Goal: Task Accomplishment & Management: Complete application form

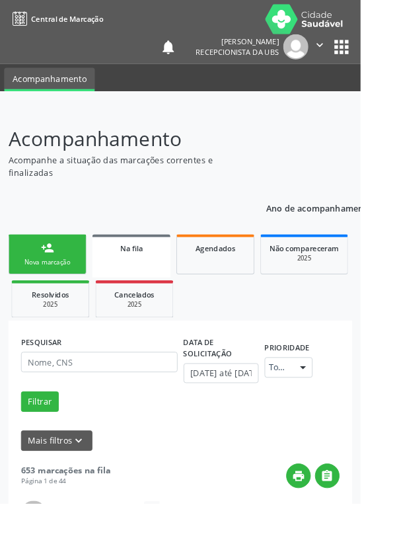
click at [80, 266] on link "person_add Nova marcação" at bounding box center [52, 280] width 86 height 44
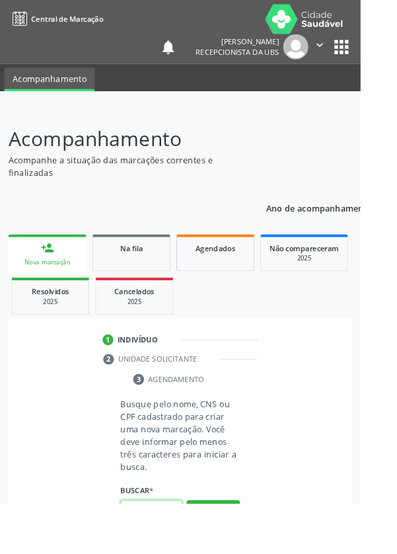
click at [168, 553] on input "text" at bounding box center [167, 561] width 68 height 22
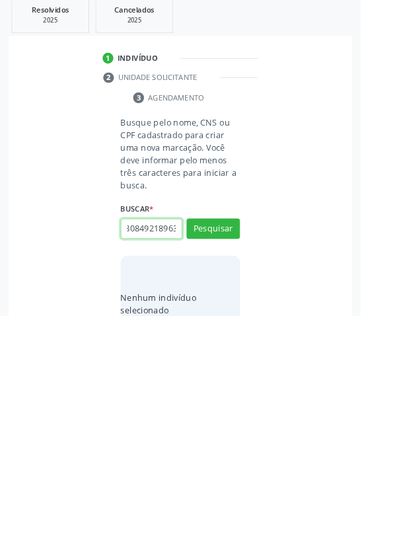
scroll to position [0, 24]
type input "705808492189639"
click at [250, 462] on button "Pesquisar" at bounding box center [234, 458] width 59 height 22
type input "705808492189639"
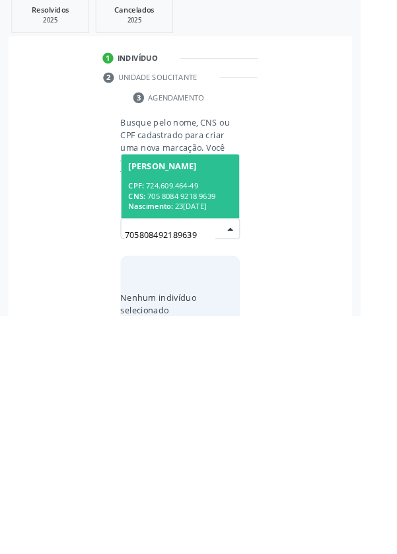
click at [231, 408] on div "CPF: 724.609.464-49" at bounding box center [198, 410] width 114 height 11
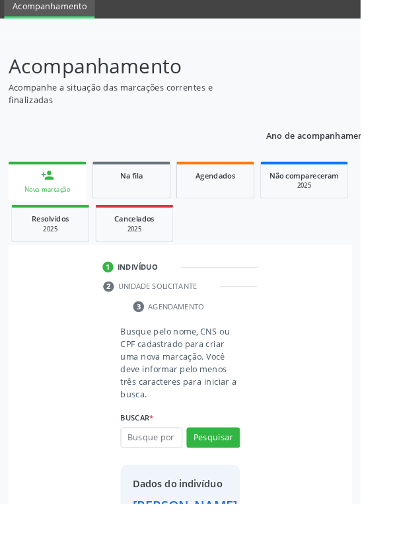
scroll to position [76, 0]
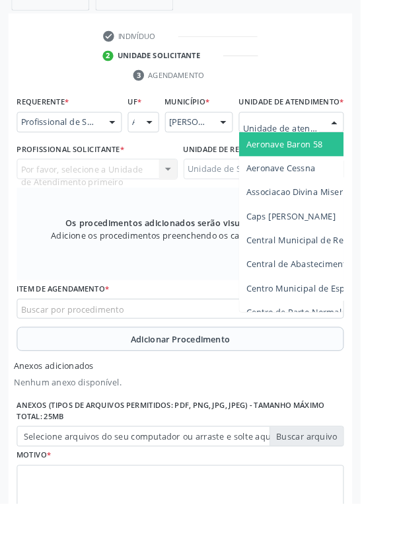
scroll to position [357, 0]
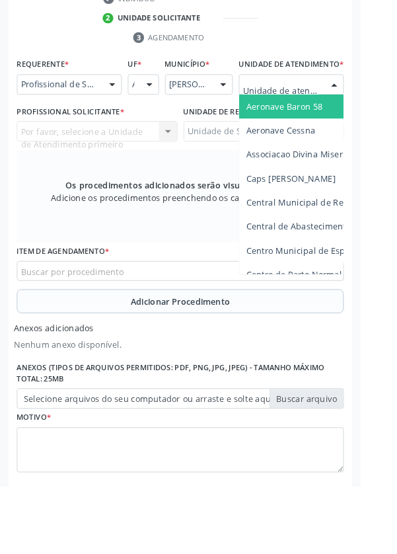
type input "Rua n"
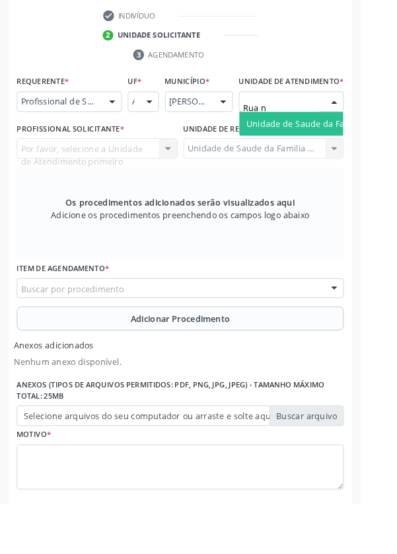
click at [339, 141] on span "Unidade de Saude da Familia Rua [GEOGRAPHIC_DATA]" at bounding box center [393, 135] width 245 height 13
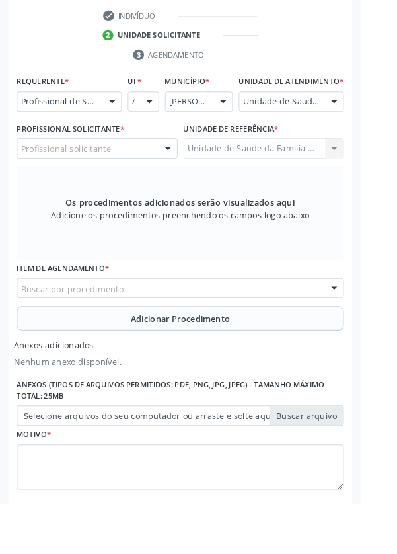
click at [162, 174] on div "Profissional solicitante" at bounding box center [106, 163] width 177 height 22
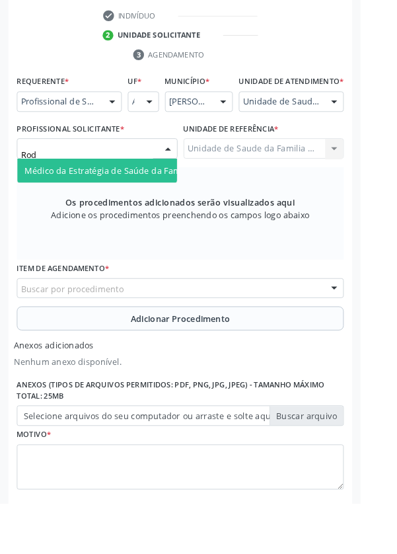
type input "Rodr"
click at [157, 194] on span "Médico da Estratégia de Saúde da Família - [PERSON_NAME]" at bounding box center [161, 187] width 268 height 13
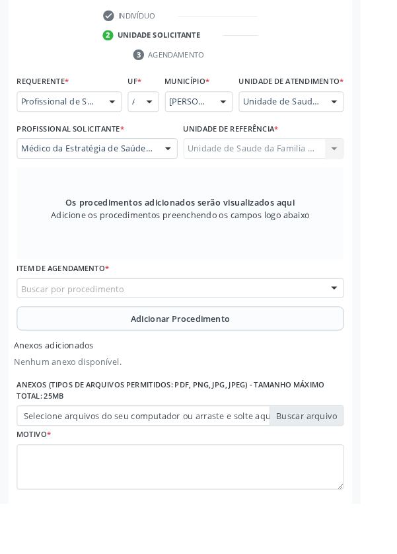
click at [237, 320] on div "Buscar por procedimento" at bounding box center [198, 317] width 360 height 22
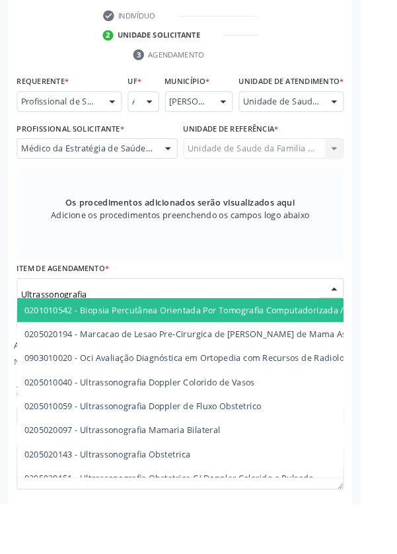
type input "Ultrassonografia"
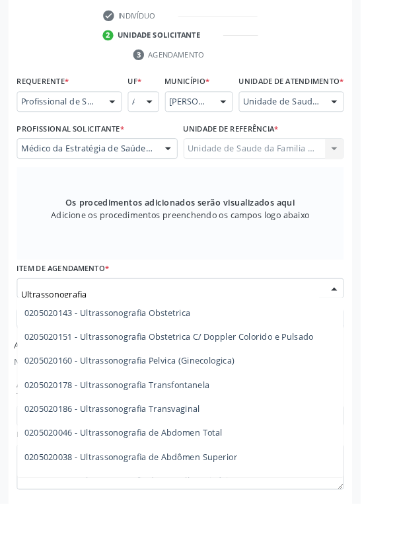
scroll to position [170, 0]
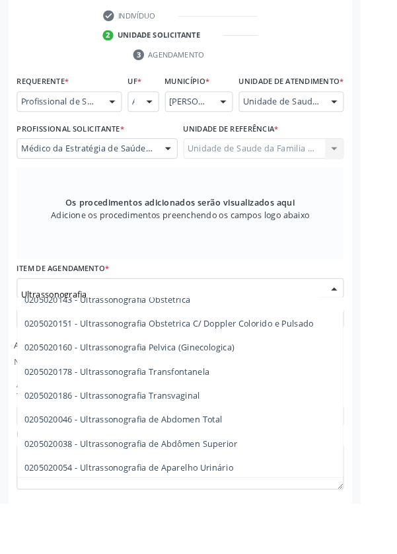
click at [235, 468] on span "0205020046 - Ultrassonografia de Abdomen Total" at bounding box center [136, 461] width 218 height 13
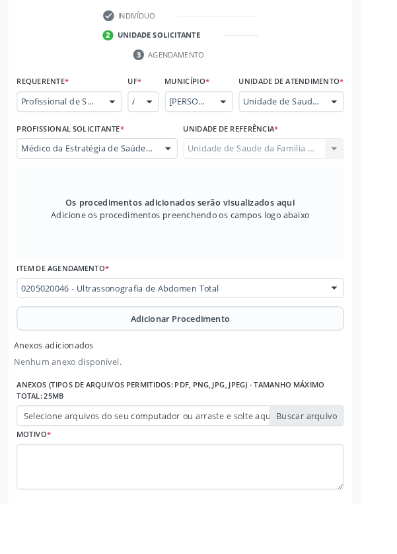
click at [248, 357] on span "Adicionar Procedimento" at bounding box center [199, 351] width 110 height 14
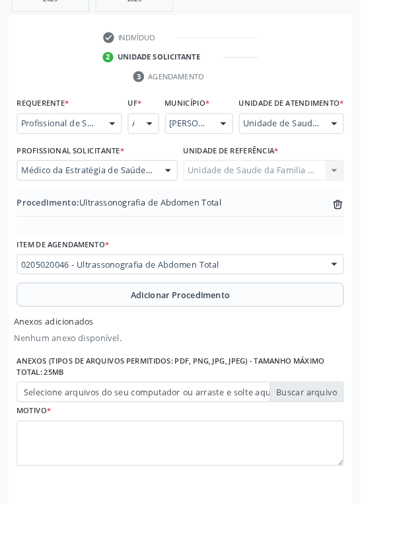
click at [350, 443] on label "Selecione arquivos do seu computador ou arraste e solte aqui" at bounding box center [198, 431] width 360 height 22
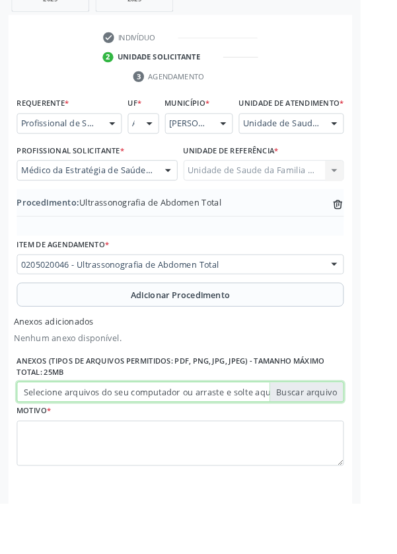
click at [350, 443] on input "Selecione arquivos do seu computador ou arraste e solte aqui" at bounding box center [198, 431] width 360 height 22
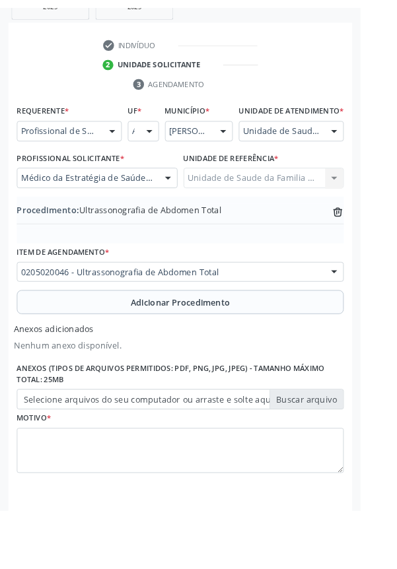
scroll to position [315, 0]
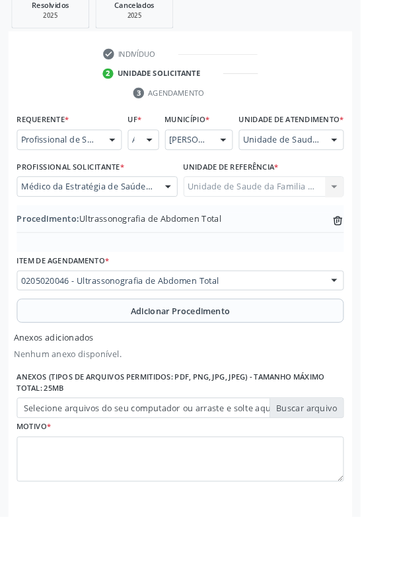
type input "C:\fakepath\17604565496983839583034402935988.jpg"
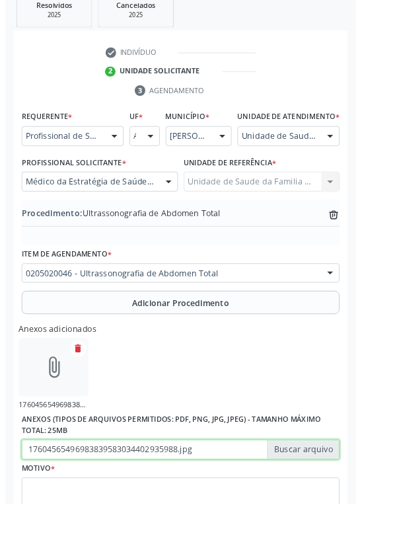
scroll to position [333, 0]
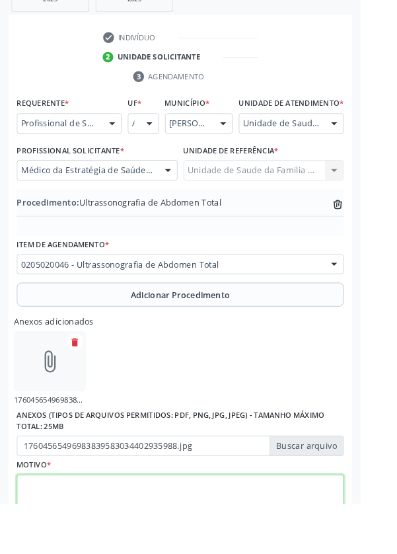
click at [279, 537] on textarea at bounding box center [198, 548] width 360 height 50
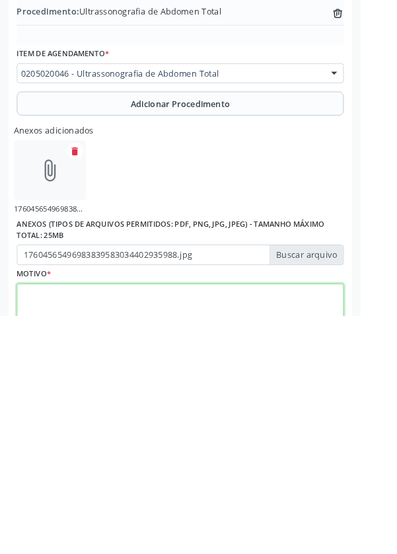
scroll to position [392, 0]
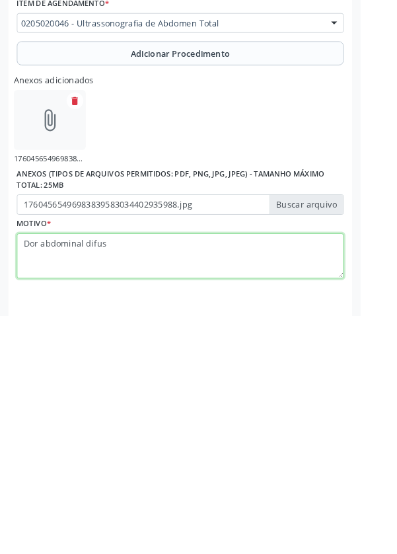
type textarea "Dor abdominal difusa"
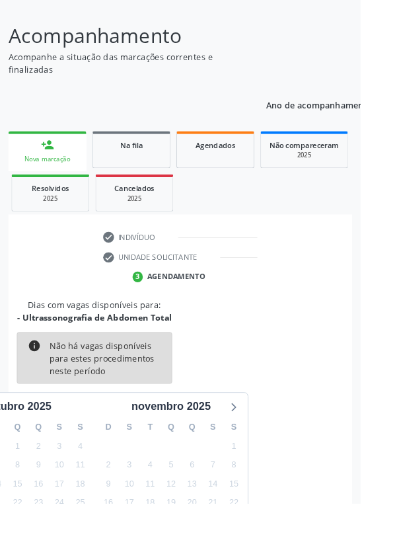
scroll to position [110, 0]
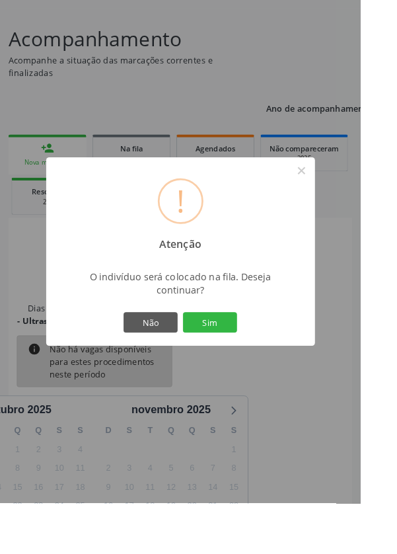
click at [261, 366] on button "Sim" at bounding box center [230, 355] width 59 height 22
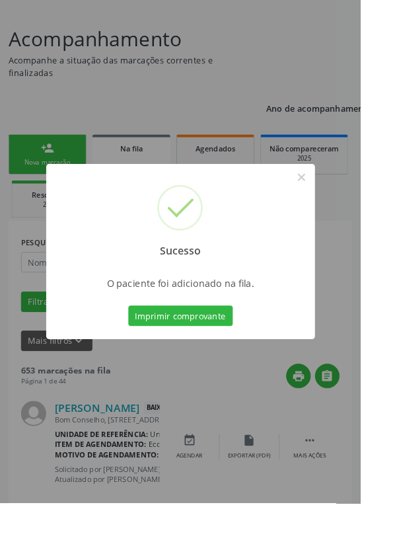
scroll to position [0, 0]
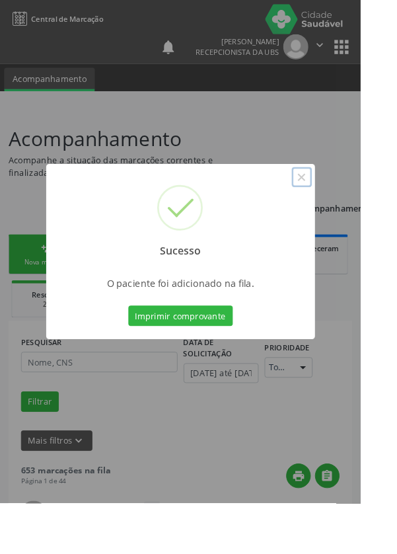
click at [344, 206] on button "×" at bounding box center [332, 195] width 22 height 22
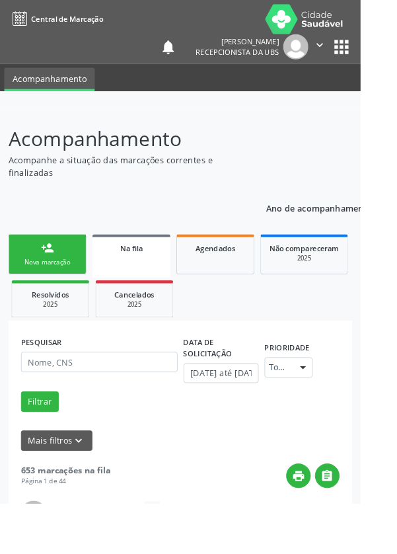
click at [65, 275] on link "person_add Nova marcação" at bounding box center [52, 280] width 86 height 44
click at [71, 271] on link "person_add Nova marcação" at bounding box center [52, 280] width 86 height 44
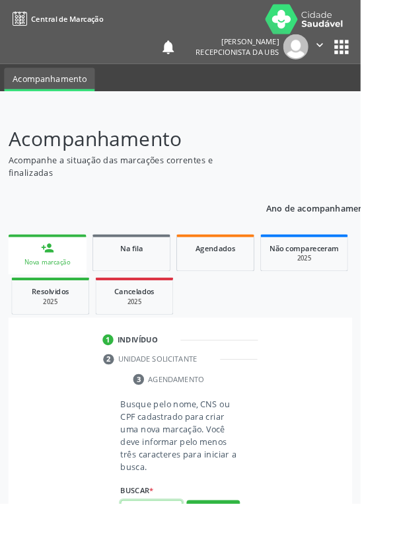
click at [171, 553] on input "text" at bounding box center [167, 561] width 68 height 22
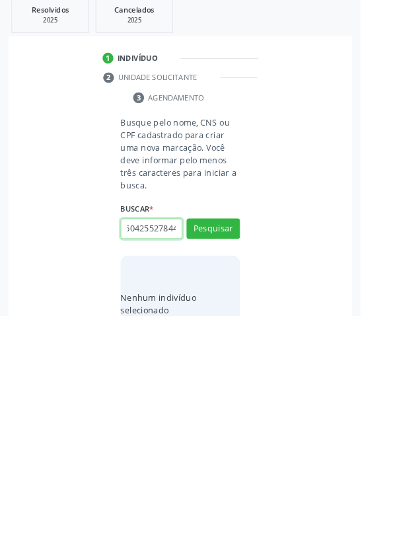
scroll to position [0, 24]
type input "702604255278445"
click at [253, 453] on button "Pesquisar" at bounding box center [234, 458] width 59 height 22
type input "702604255278445"
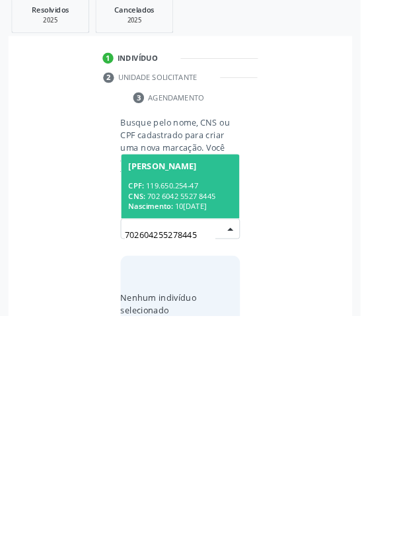
click at [229, 400] on span "[PERSON_NAME] CPF: 119.650.254-47 CNS: 702 6042 5527 8445 Nascimento: [DATE]" at bounding box center [198, 411] width 130 height 71
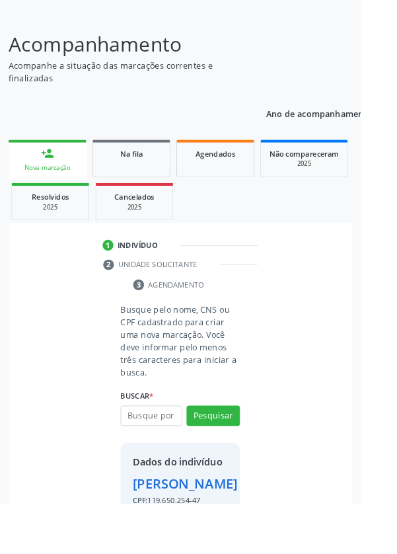
scroll to position [98, 0]
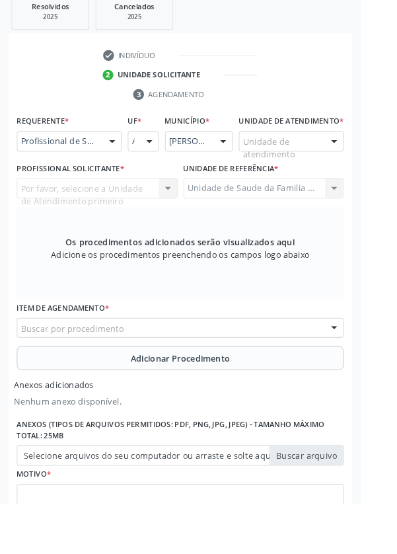
scroll to position [313, 0]
click at [361, 158] on div at bounding box center [368, 156] width 20 height 22
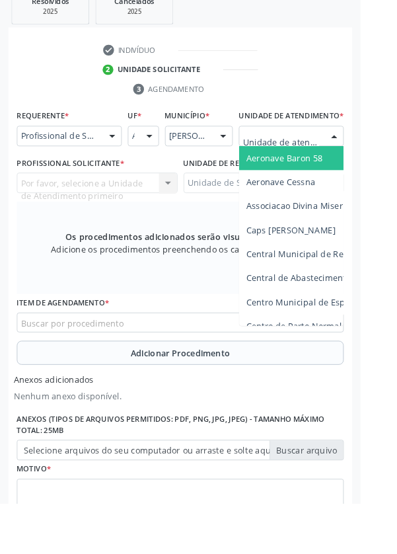
scroll to position [365, 0]
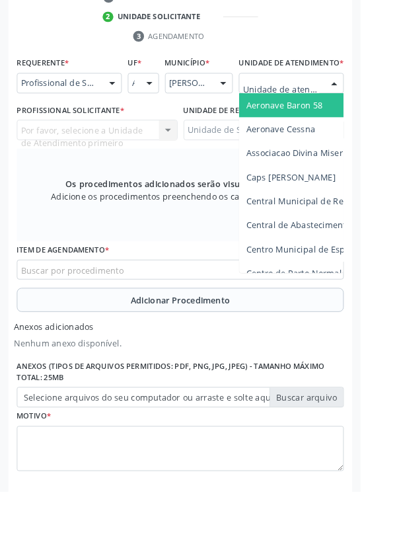
type input "Rua n"
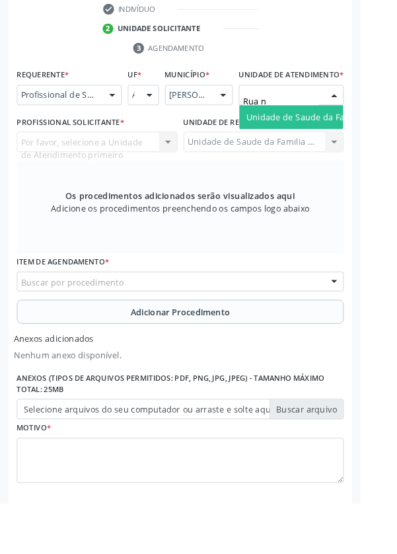
click at [361, 135] on span "Unidade de Saude da Familia Rua [GEOGRAPHIC_DATA]" at bounding box center [393, 128] width 245 height 13
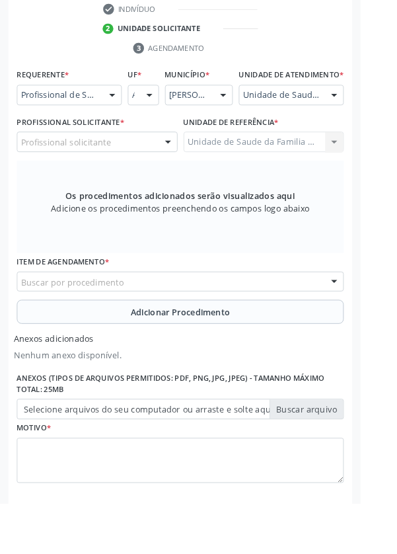
click at [149, 167] on div "Profissional solicitante" at bounding box center [106, 156] width 177 height 22
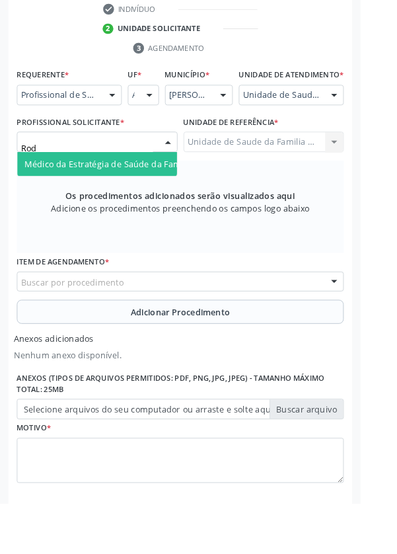
type input "Rodr"
click at [163, 186] on span "Médico da Estratégia de Saúde da Família - [PERSON_NAME]" at bounding box center [161, 180] width 268 height 13
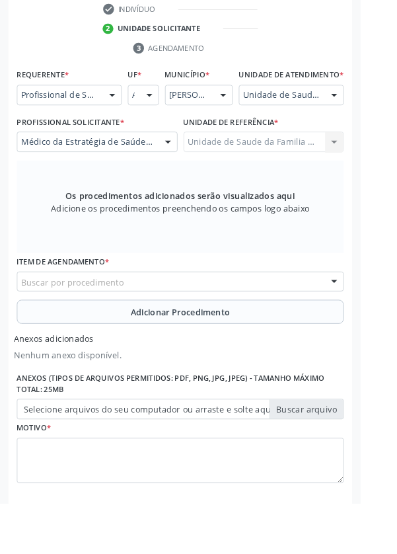
click at [293, 316] on div "Buscar por procedimento" at bounding box center [198, 310] width 360 height 22
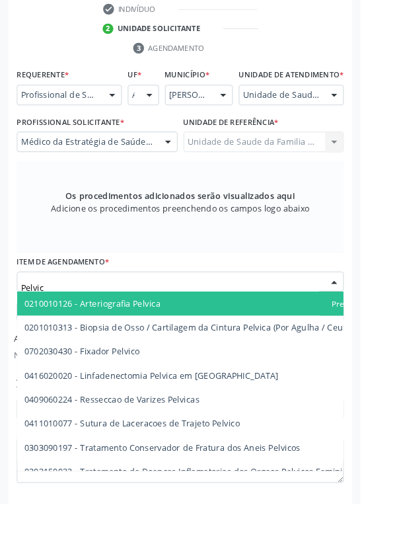
type input "Pelvica"
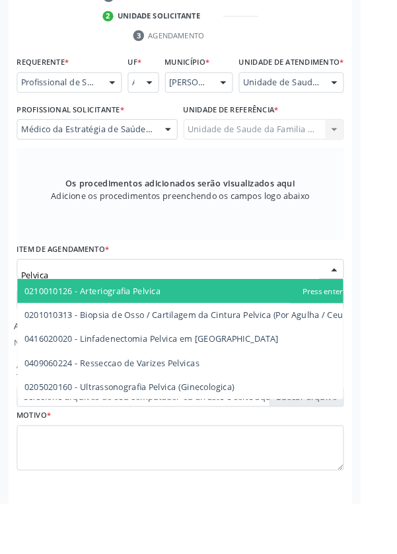
scroll to position [383, 0]
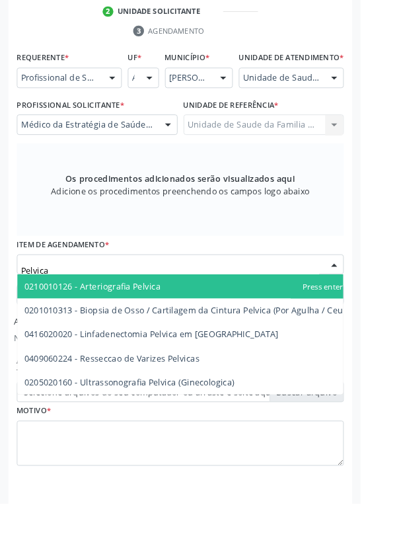
click at [233, 427] on span "0205020160 - Ultrassonografia Pelvica (Ginecologica)" at bounding box center [142, 420] width 231 height 13
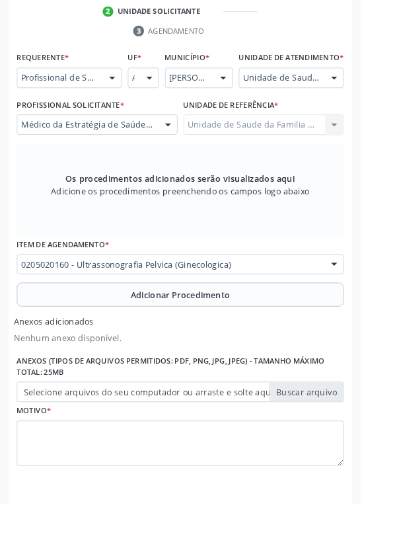
click at [285, 332] on button "Adicionar Procedimento" at bounding box center [198, 324] width 360 height 26
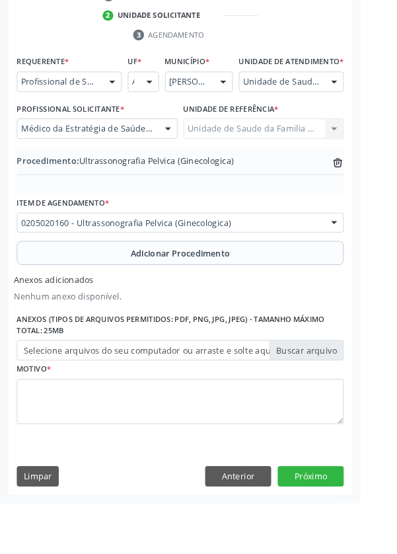
scroll to position [333, 0]
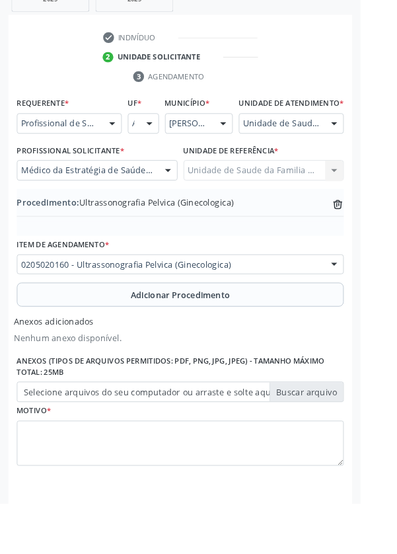
click at [345, 443] on label "Selecione arquivos do seu computador ou arraste e solte aqui" at bounding box center [198, 431] width 360 height 22
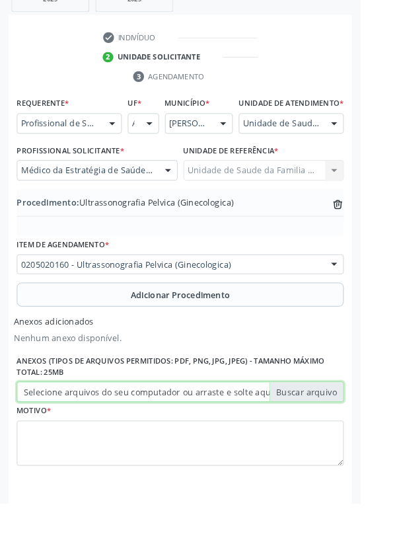
click at [345, 443] on input "Selecione arquivos do seu computador ou arraste e solte aqui" at bounding box center [198, 431] width 360 height 22
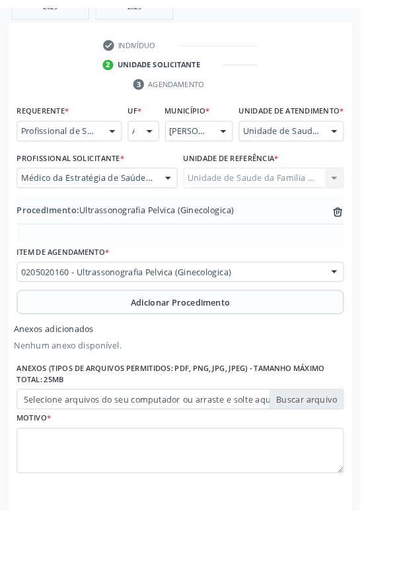
scroll to position [315, 0]
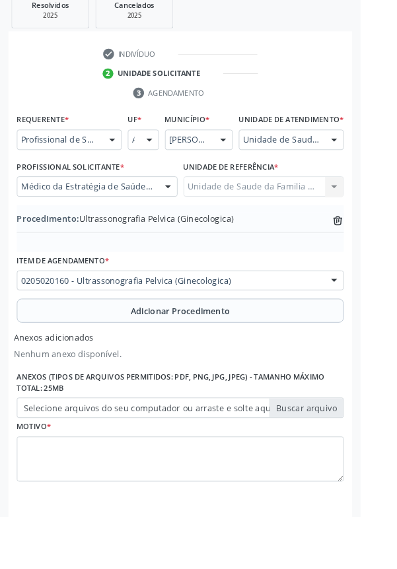
type input "C:\fakepath\17604566519595605968002085114229.jpg"
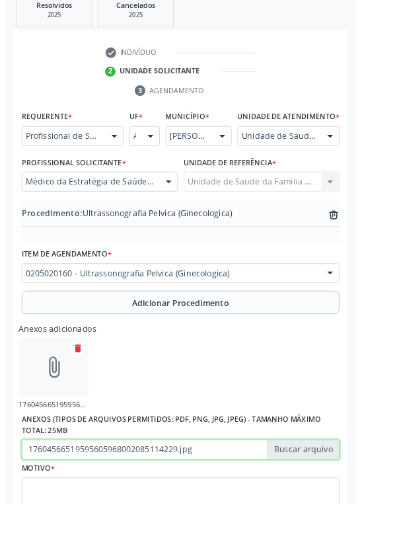
scroll to position [333, 0]
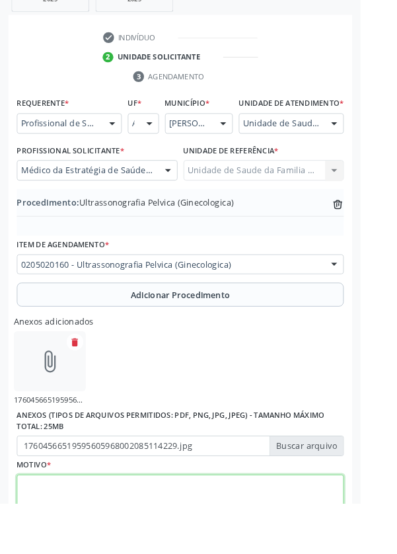
click at [115, 546] on textarea at bounding box center [198, 548] width 360 height 50
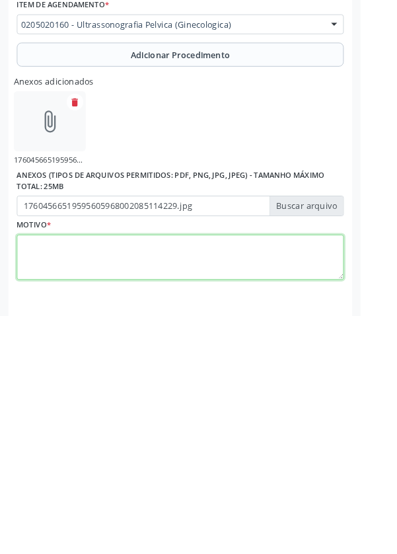
scroll to position [392, 0]
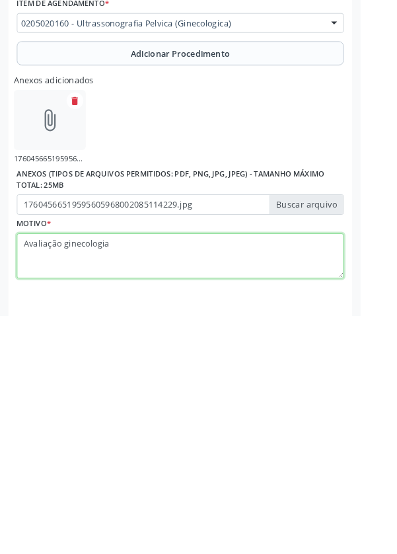
type textarea "Avaliação ginecologia"
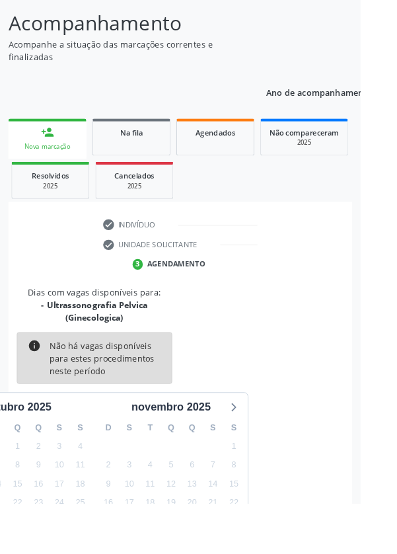
scroll to position [124, 0]
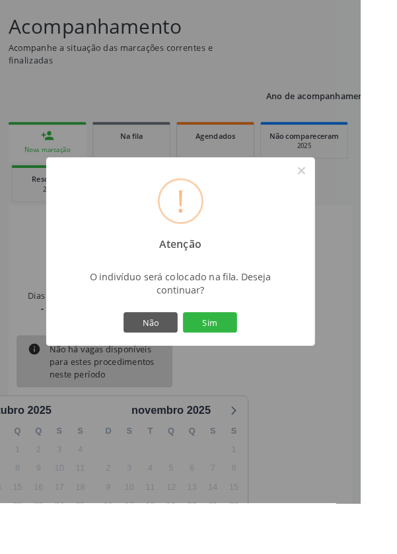
click at [261, 366] on button "Sim" at bounding box center [230, 355] width 59 height 22
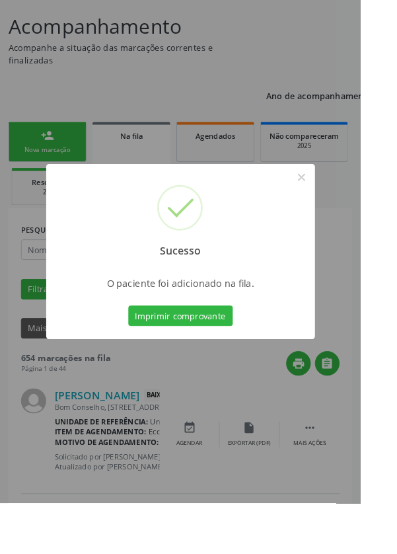
scroll to position [0, 0]
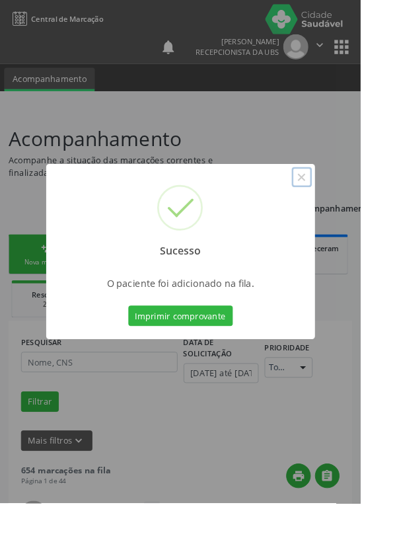
click at [344, 206] on button "×" at bounding box center [332, 195] width 22 height 22
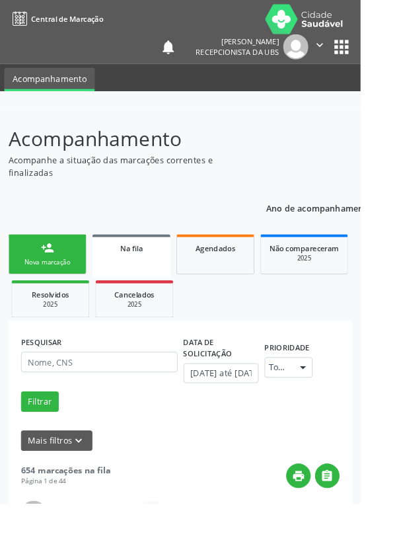
click at [63, 282] on link "person_add Nova marcação" at bounding box center [52, 280] width 86 height 44
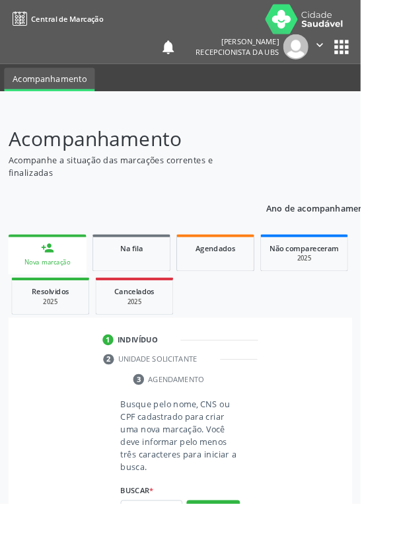
click at [63, 281] on link "person_add Nova marcação" at bounding box center [52, 280] width 86 height 44
click at [176, 553] on input "text" at bounding box center [167, 561] width 68 height 22
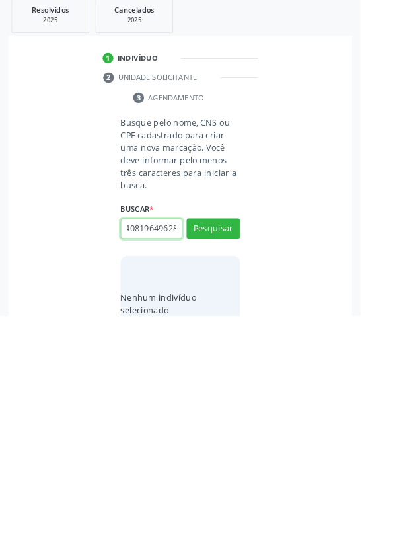
scroll to position [0, 24]
type input "706408196496281"
click at [262, 447] on button "Pesquisar" at bounding box center [234, 458] width 59 height 22
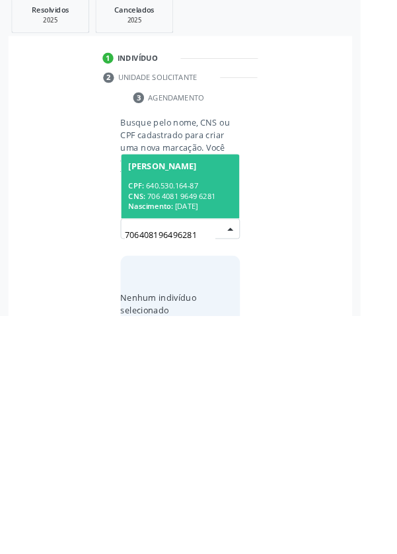
click at [216, 418] on div "CNS: 706 4081 9649 6281" at bounding box center [198, 421] width 114 height 11
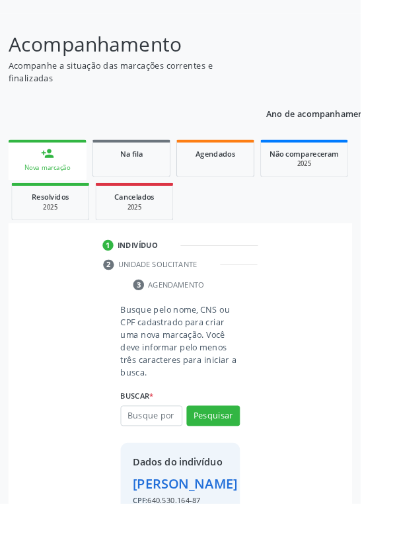
scroll to position [98, 0]
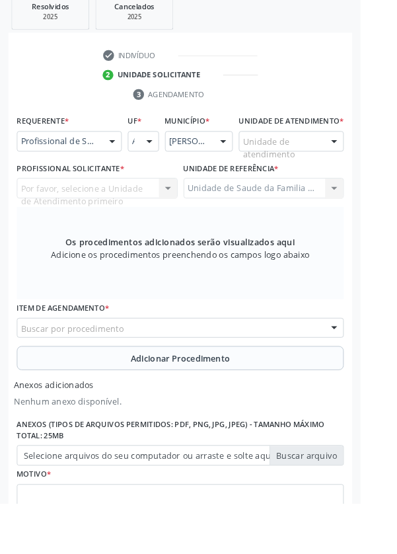
scroll to position [313, 0]
click at [361, 166] on div at bounding box center [368, 156] width 20 height 22
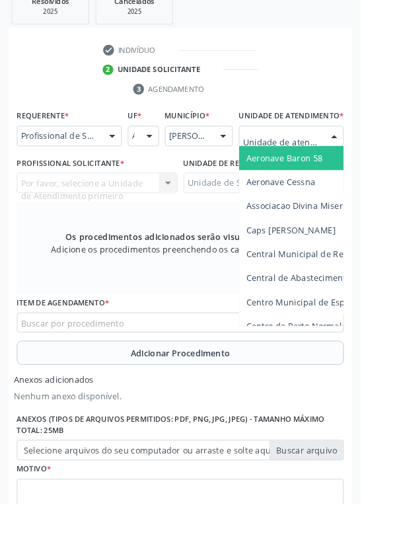
scroll to position [359, 0]
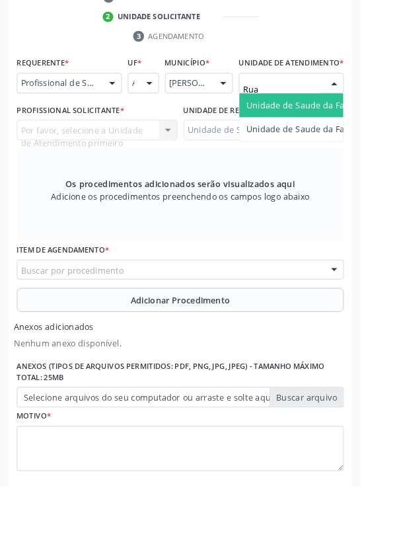
type input "Rua n"
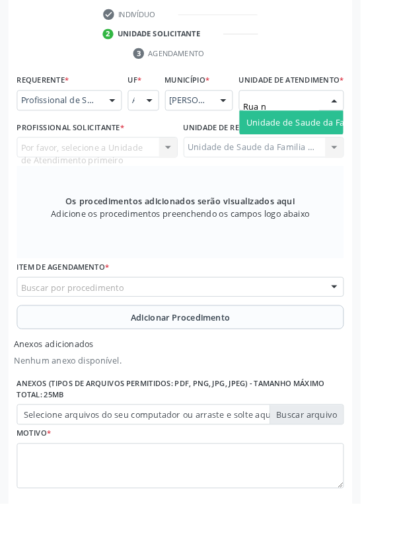
click at [340, 141] on span "Unidade de Saude da Familia Rua [GEOGRAPHIC_DATA]" at bounding box center [393, 134] width 245 height 13
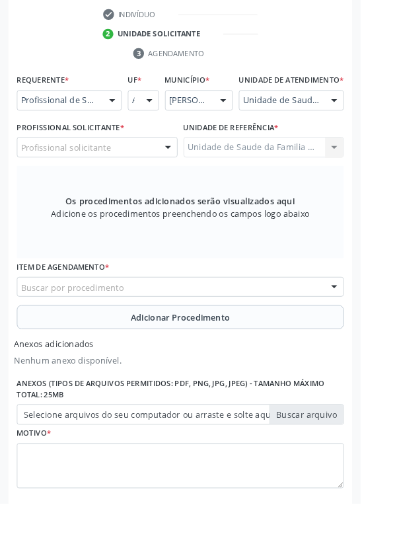
click at [138, 173] on div "Profissional solicitante" at bounding box center [106, 162] width 177 height 22
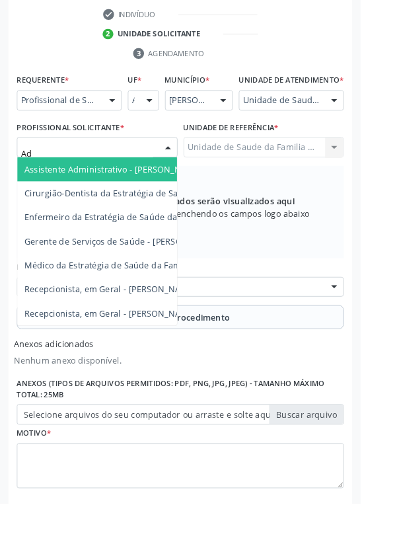
type input "Ade"
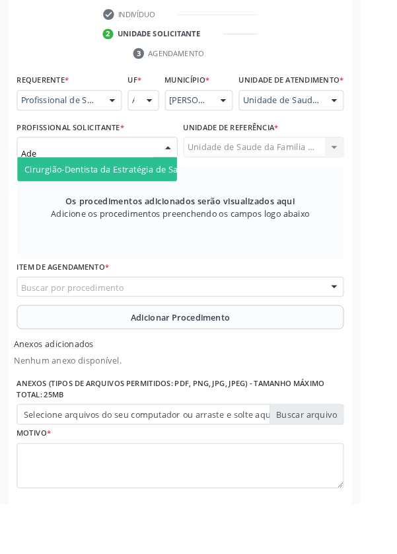
click at [162, 192] on span "Cirurgião-Dentista da Estratégia de Saúde da Família - [PERSON_NAME]" at bounding box center [185, 186] width 317 height 13
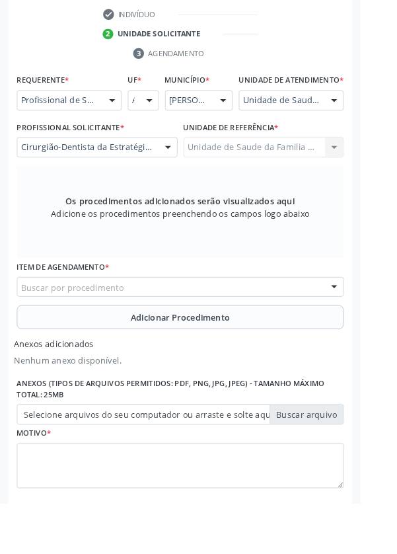
click at [263, 319] on div "Buscar por procedimento" at bounding box center [198, 316] width 360 height 22
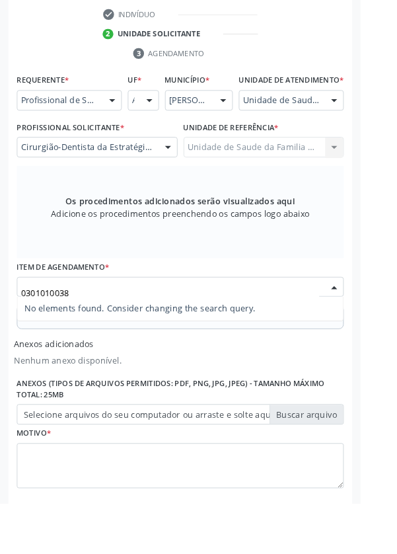
type input "030101003"
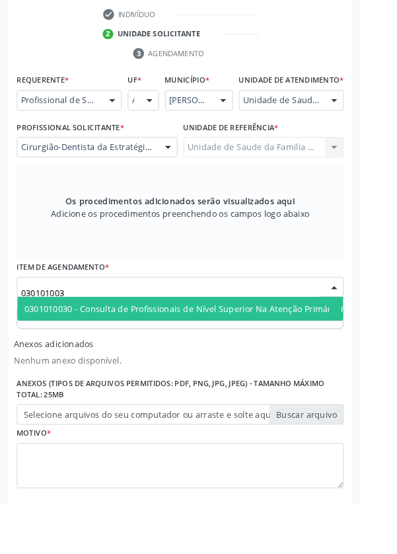
click at [310, 345] on span "0301010030 - Consulta de Profissionais de Nível Superior Na Atenção Primária ([…" at bounding box center [241, 339] width 428 height 13
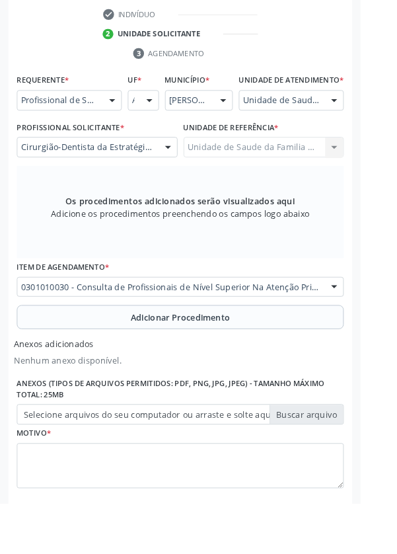
click at [262, 361] on button "Adicionar Procedimento" at bounding box center [198, 349] width 360 height 26
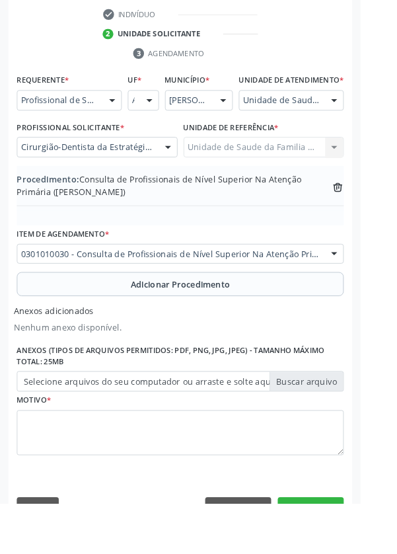
scroll to position [347, 0]
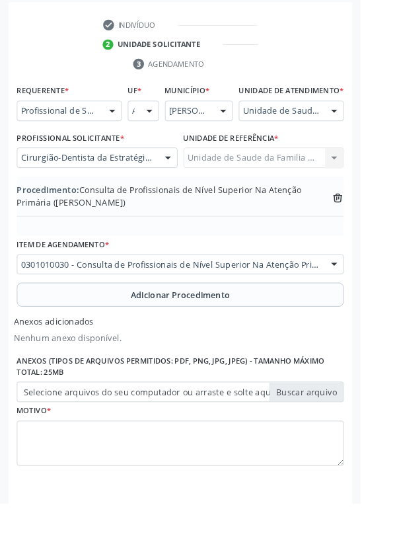
click at [361, 443] on label "Selecione arquivos do seu computador ou arraste e solte aqui" at bounding box center [198, 431] width 360 height 22
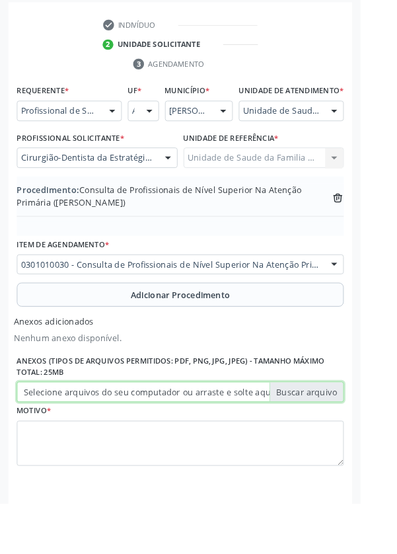
click at [361, 443] on input "Selecione arquivos do seu computador ou arraste e solte aqui" at bounding box center [198, 431] width 360 height 22
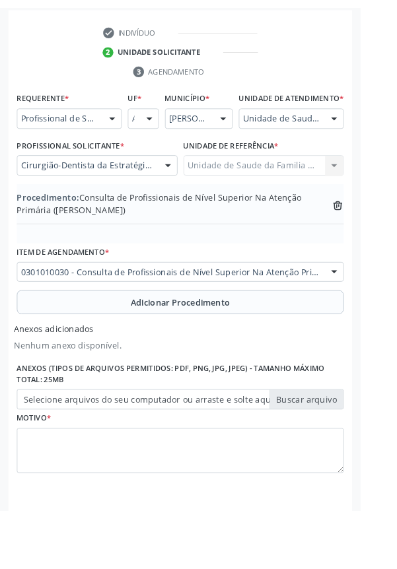
scroll to position [329, 0]
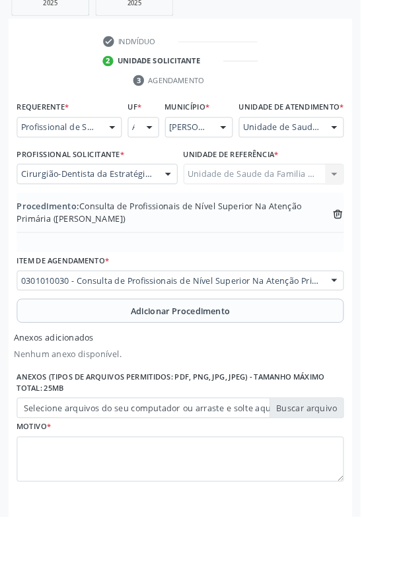
type input "C:\fakepath\17604567760937183648921033964253.jpg"
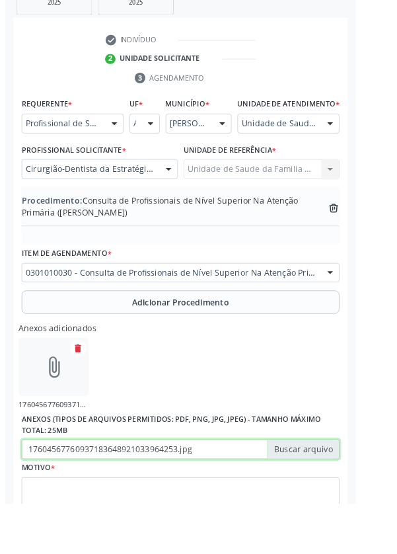
scroll to position [347, 0]
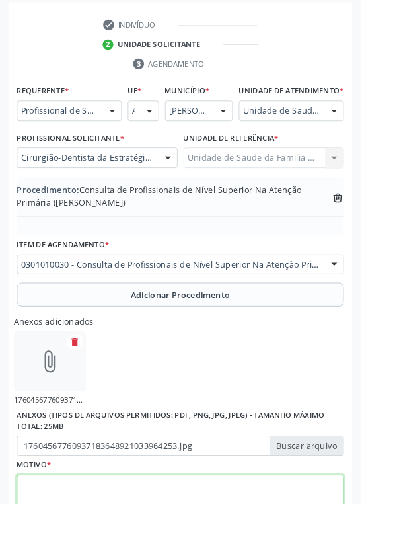
click at [79, 553] on textarea at bounding box center [198, 548] width 360 height 50
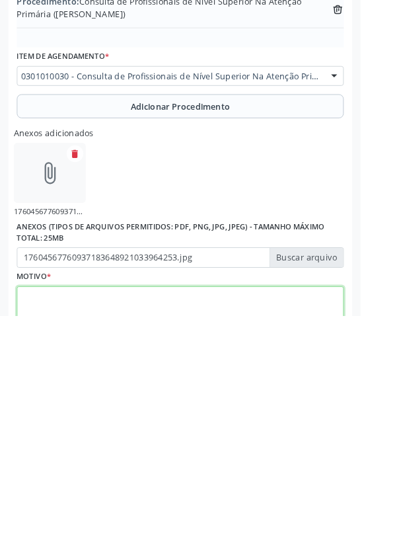
scroll to position [406, 0]
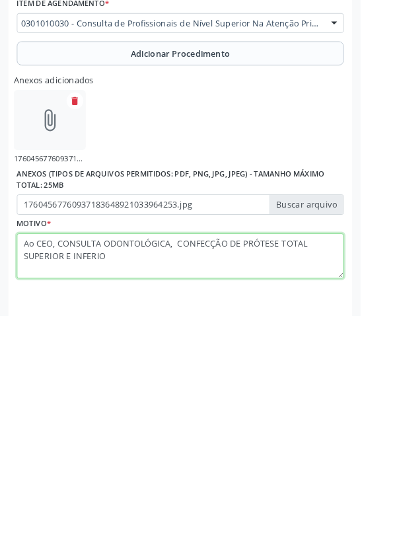
type textarea "Ao CEO, CONSULTA ODONTOLÓGICA, CONFECÇÃO DE PRÓTESE TOTAL SUPERIOR E INFERIOR"
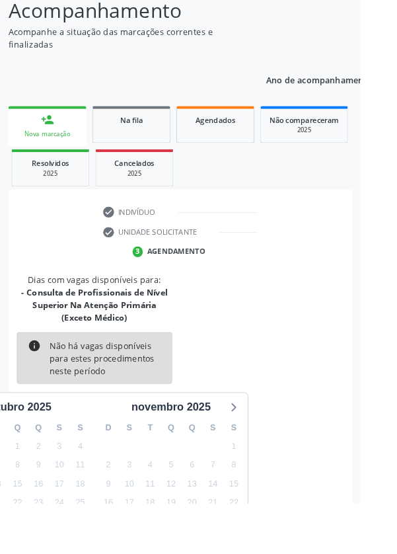
scroll to position [137, 0]
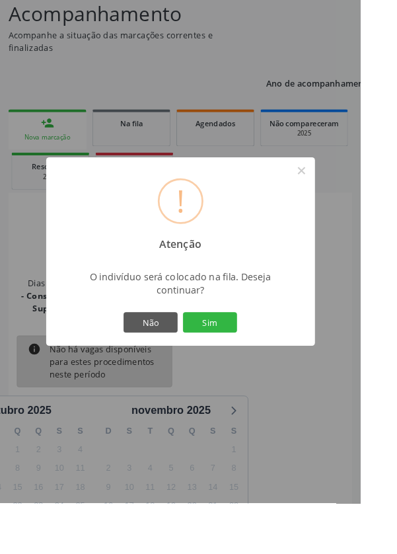
click at [261, 366] on button "Sim" at bounding box center [230, 355] width 59 height 22
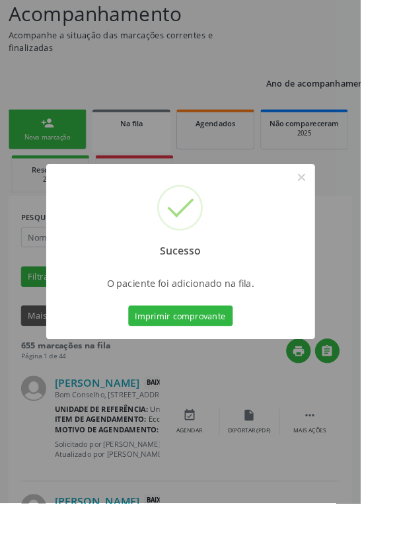
scroll to position [0, 0]
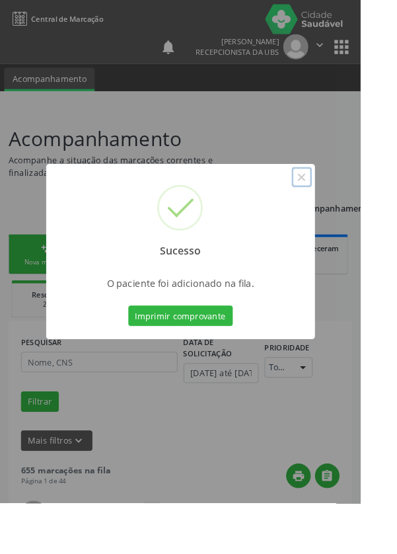
click at [344, 206] on button "×" at bounding box center [332, 195] width 22 height 22
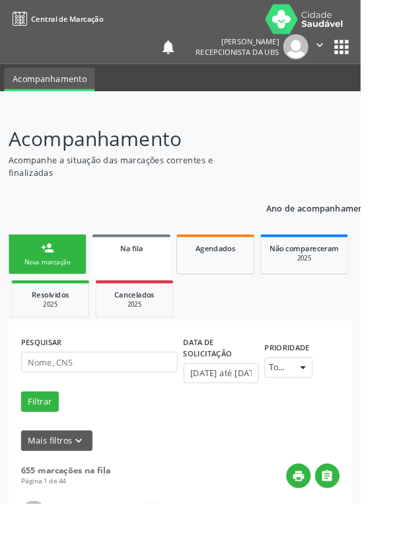
click at [65, 281] on link "person_add Nova marcação" at bounding box center [52, 280] width 86 height 44
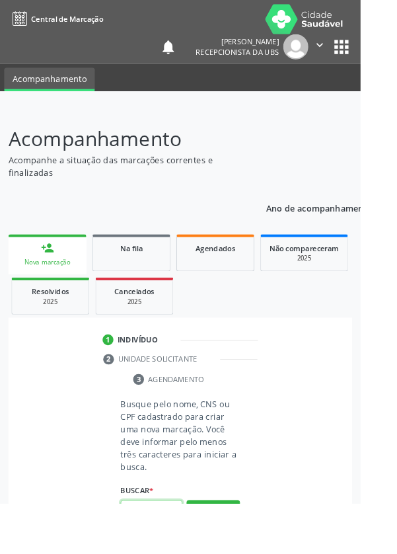
click at [176, 553] on input "text" at bounding box center [167, 561] width 68 height 22
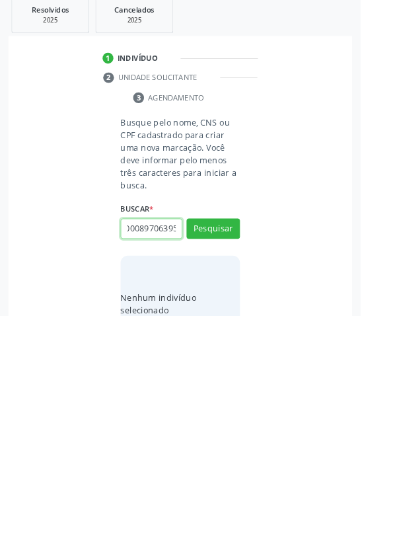
scroll to position [0, 24]
type input "705000897063959"
click at [271, 447] on div "Busque pelo nome, CNS ou CPF cadastrado para criar uma nova marcação. Você deve…" at bounding box center [199, 463] width 150 height 259
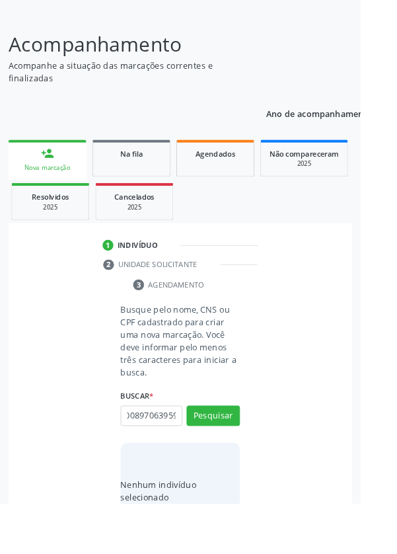
scroll to position [0, 0]
click at [242, 247] on div "1 Indivíduo 2 Unidade solicitante 3 Agendamento Busque pelo nome, CNS ou CPF ca…" at bounding box center [198, 424] width 379 height 357
click at [246, 452] on button "Pesquisar" at bounding box center [234, 458] width 59 height 22
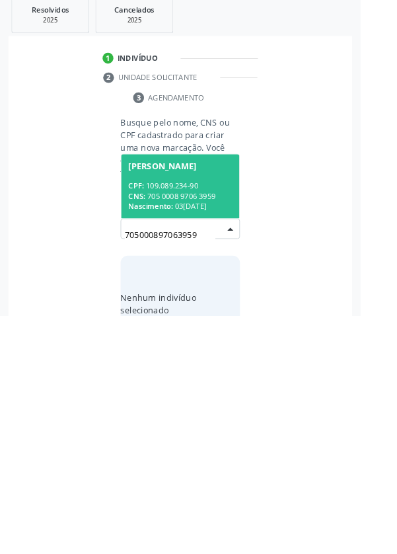
click at [237, 407] on div "CPF: 109.089.234-90" at bounding box center [198, 410] width 114 height 11
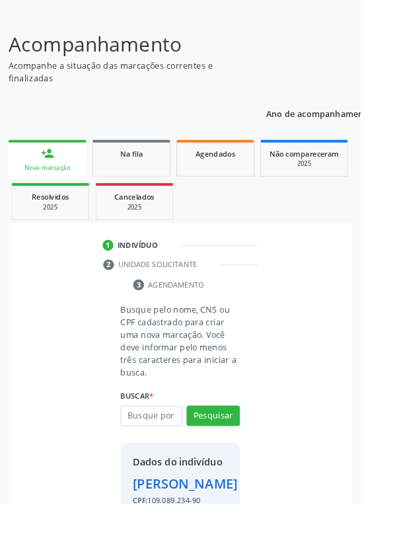
scroll to position [76, 0]
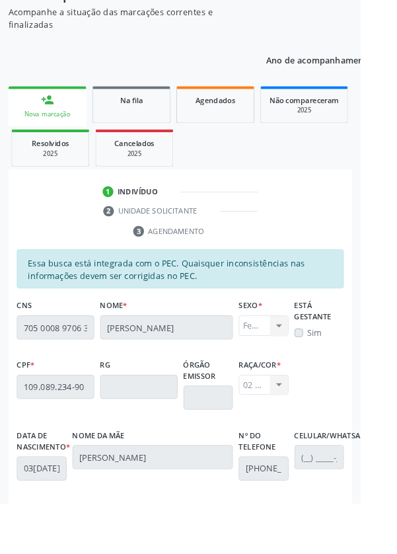
scroll to position [314, 0]
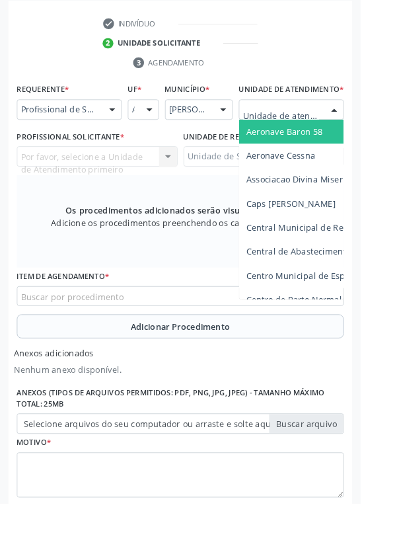
scroll to position [353, 0]
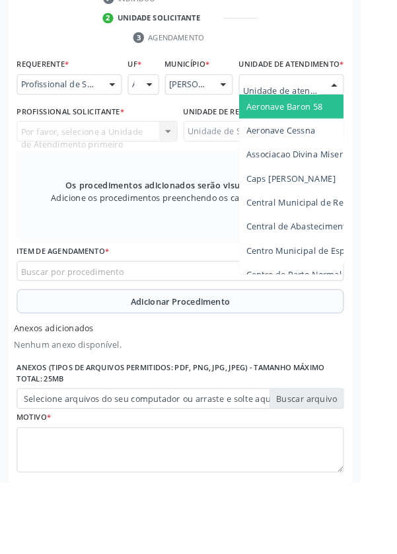
type input "Rua n"
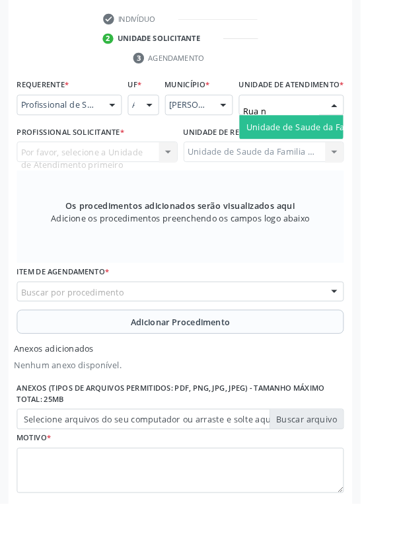
click at [355, 146] on span "Unidade de Saude da Familia Rua [GEOGRAPHIC_DATA]" at bounding box center [393, 139] width 245 height 13
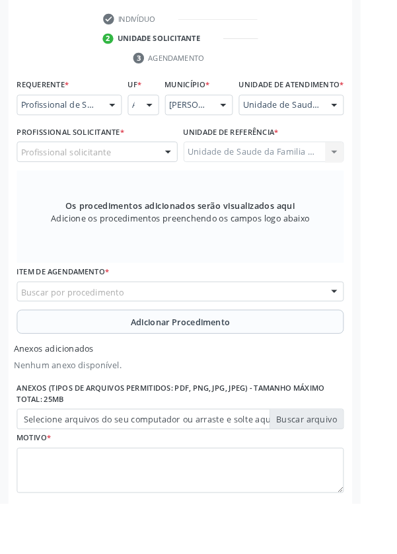
click at [137, 177] on div "Profissional solicitante" at bounding box center [106, 167] width 177 height 22
type input "M"
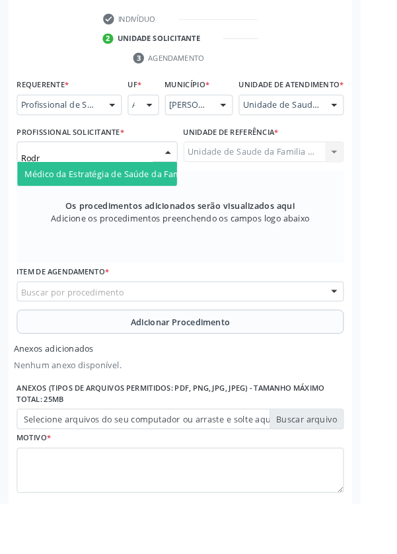
type input "Rodri"
click at [146, 198] on span "Médico da Estratégia de Saúde da Família - [PERSON_NAME]" at bounding box center [161, 191] width 268 height 13
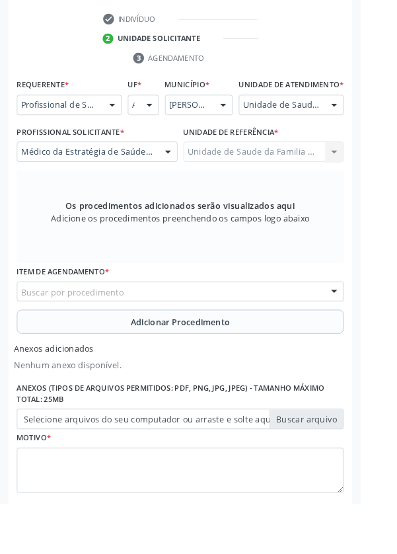
click at [241, 331] on div "Buscar por procedimento" at bounding box center [198, 321] width 360 height 22
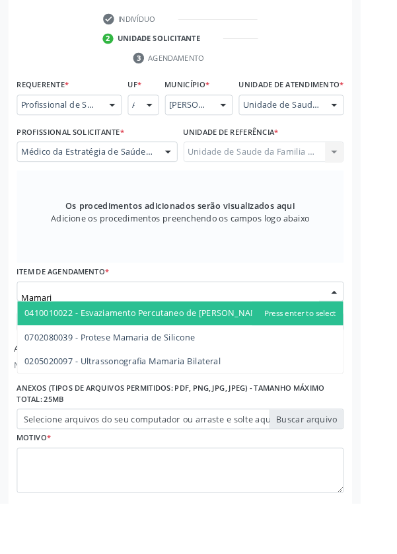
type input "Mamaria"
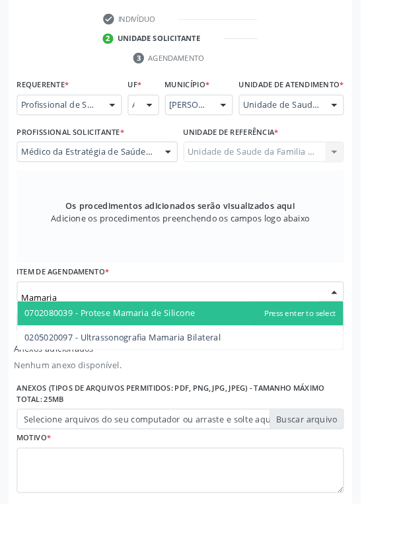
click at [236, 377] on span "0205020097 - Ultrassonografia Mamaria Bilateral" at bounding box center [135, 371] width 216 height 13
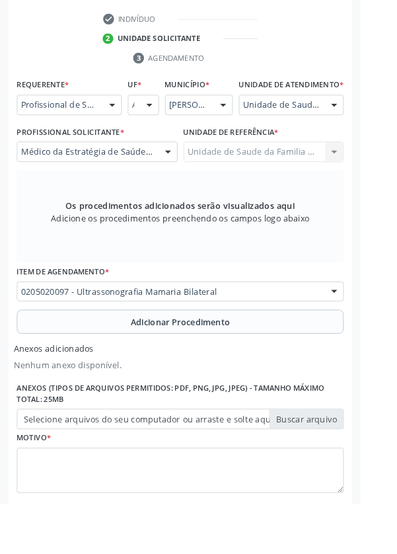
click at [265, 365] on button "Adicionar Procedimento" at bounding box center [198, 354] width 360 height 26
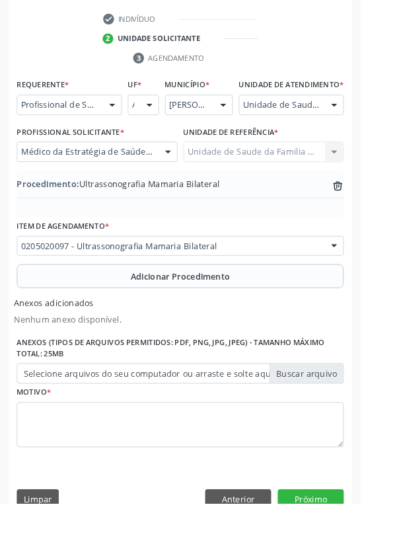
scroll to position [333, 0]
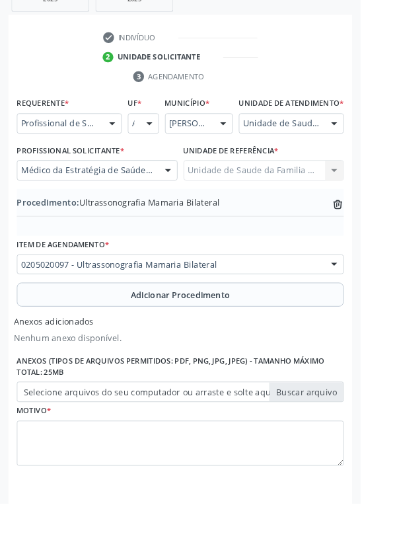
click at [351, 441] on label "Selecione arquivos do seu computador ou arraste e solte aqui" at bounding box center [198, 431] width 360 height 22
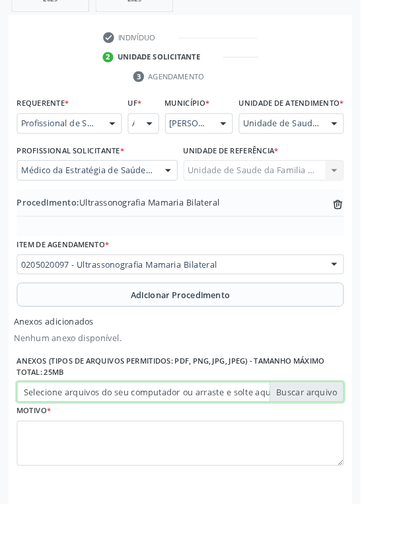
click at [351, 441] on input "Selecione arquivos do seu computador ou arraste e solte aqui" at bounding box center [198, 431] width 360 height 22
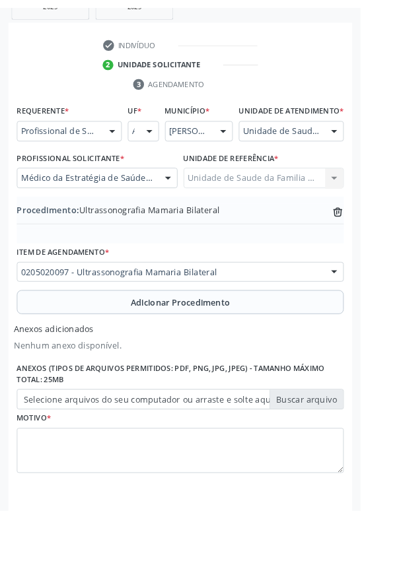
scroll to position [315, 0]
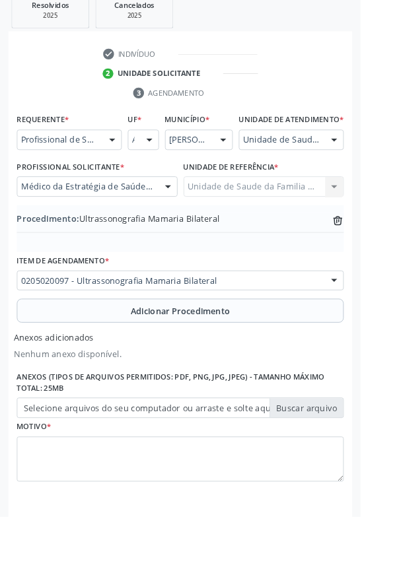
type input "C:\fakepath\17604570417353264279873307233524.jpg"
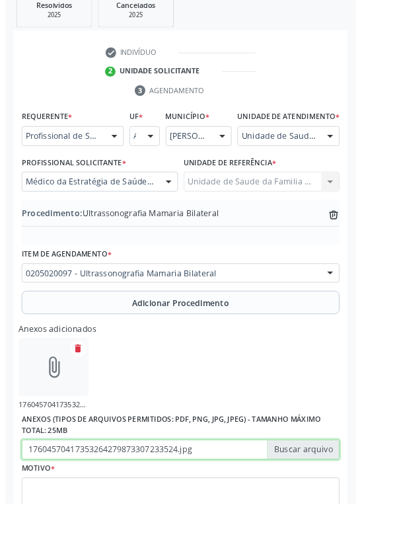
scroll to position [333, 0]
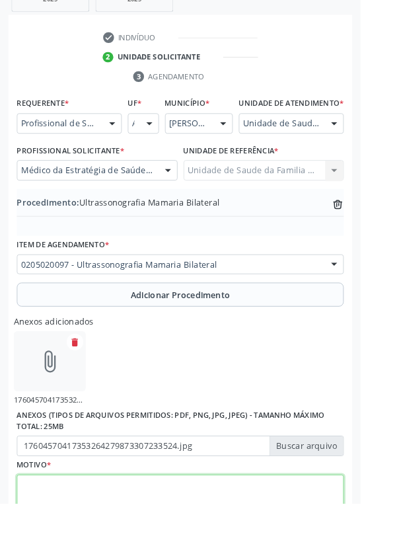
click at [154, 539] on textarea at bounding box center [198, 548] width 360 height 50
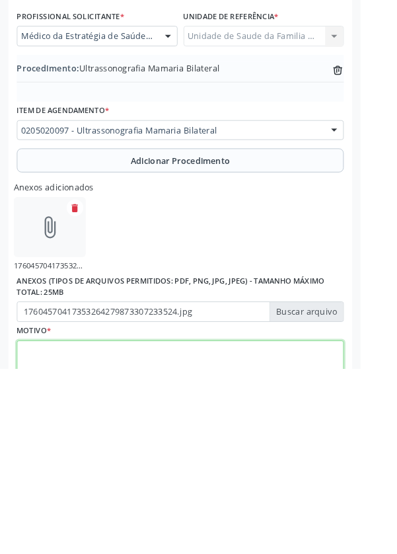
scroll to position [392, 0]
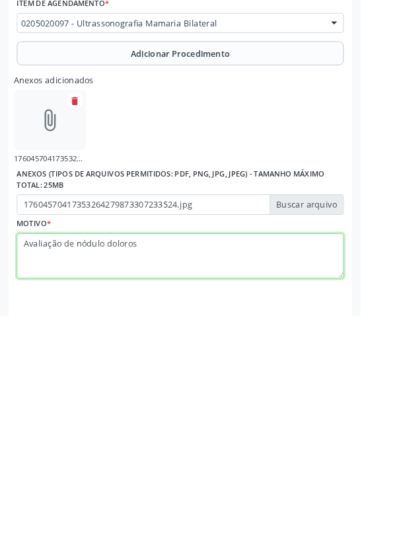
type textarea "Avaliação de nódulo doloroso"
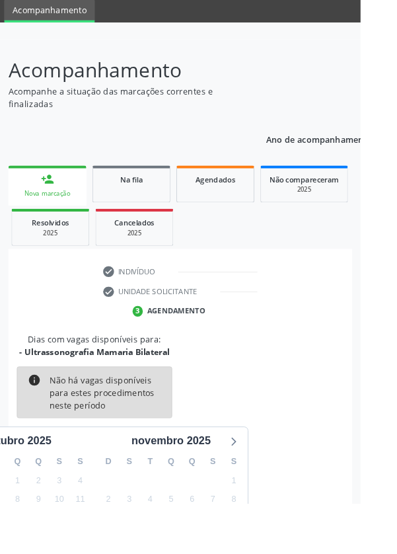
scroll to position [110, 0]
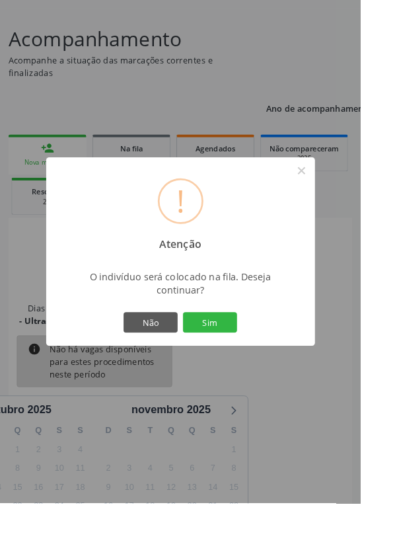
click at [261, 366] on button "Sim" at bounding box center [230, 355] width 59 height 22
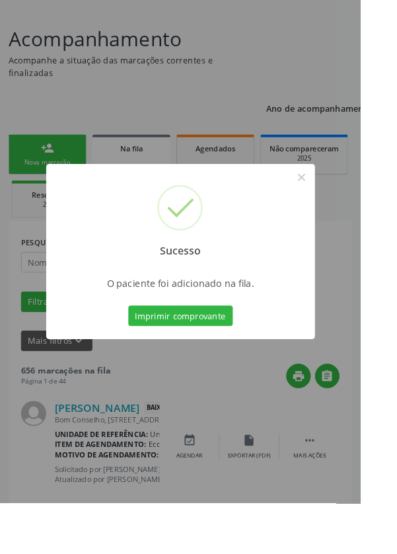
scroll to position [0, 0]
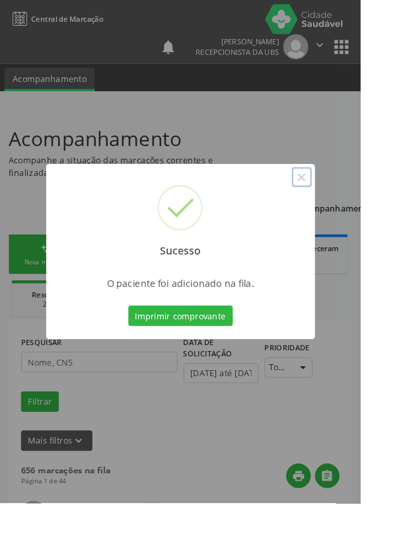
click at [344, 206] on button "×" at bounding box center [332, 195] width 22 height 22
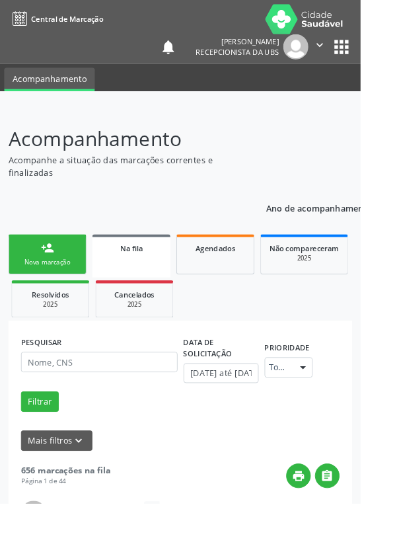
click at [68, 275] on link "person_add Nova marcação" at bounding box center [52, 280] width 86 height 44
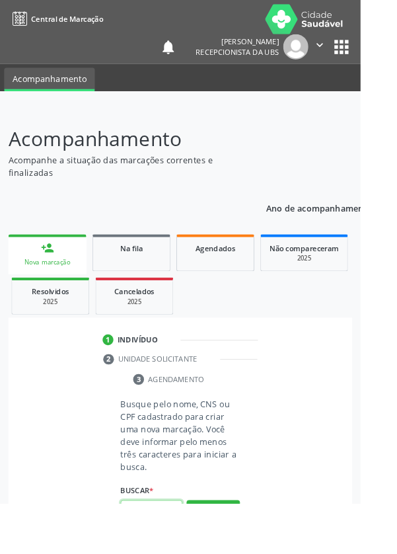
click at [177, 553] on input "text" at bounding box center [167, 561] width 68 height 22
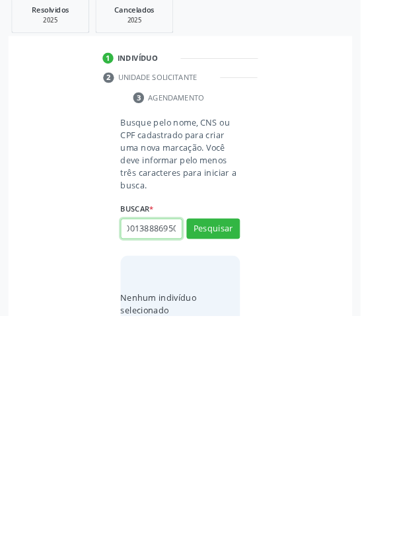
scroll to position [0, 24]
type input "700001388869505"
click at [243, 456] on button "Pesquisar" at bounding box center [234, 458] width 59 height 22
type input "700001388869505"
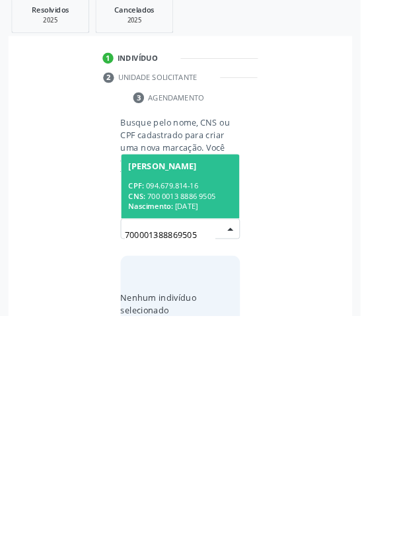
click at [221, 396] on span "[PERSON_NAME] CPF: 094.679.814-16 CNS: 700 0013 8886 9505 Nascimento: 22[DATE]" at bounding box center [198, 411] width 130 height 71
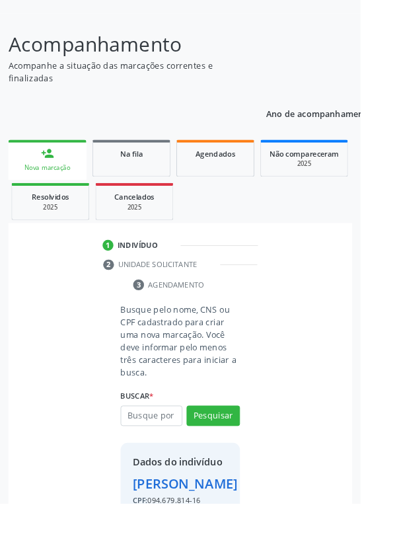
scroll to position [98, 0]
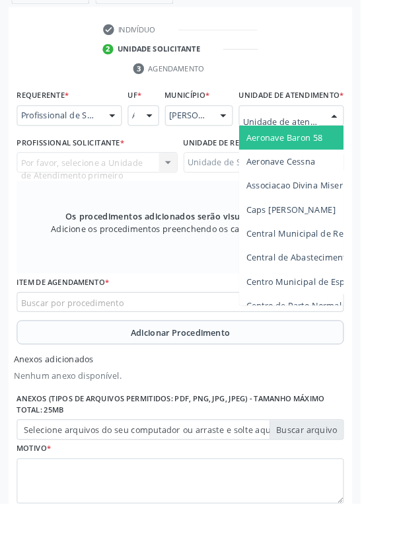
scroll to position [359, 0]
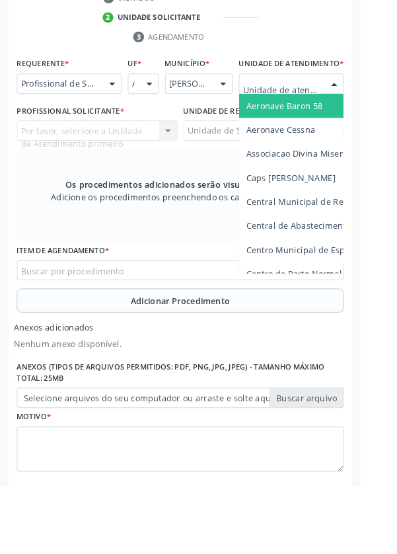
type input "Rua n"
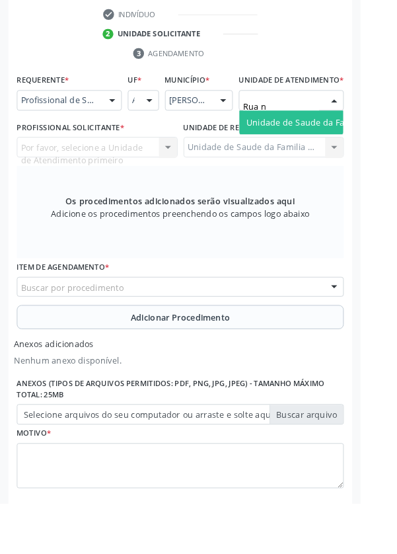
click at [336, 130] on input "Rua n" at bounding box center [310, 117] width 84 height 26
click at [355, 141] on span "Unidade de Saude da Familia Rua [GEOGRAPHIC_DATA]" at bounding box center [393, 134] width 245 height 13
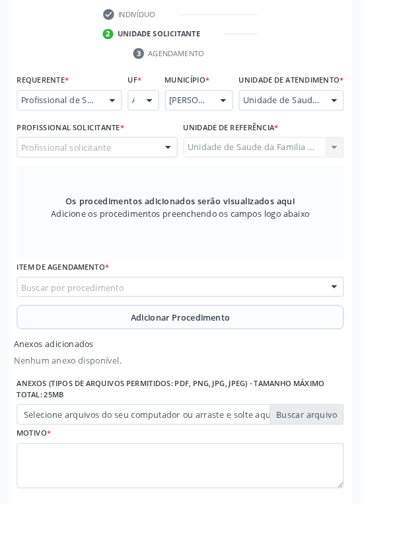
click at [147, 169] on div "Profissional solicitante" at bounding box center [106, 162] width 177 height 22
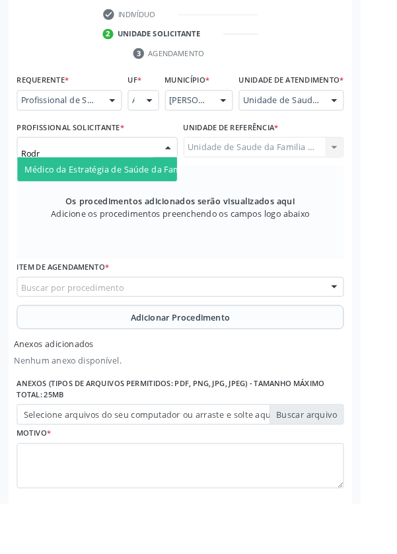
type input "Rodri"
click at [149, 192] on span "Médico da Estratégia de Saúde da Família - [PERSON_NAME]" at bounding box center [161, 186] width 268 height 13
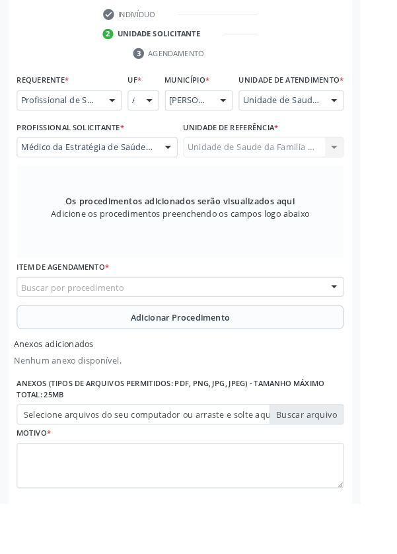
click at [258, 321] on div "Buscar por procedimento" at bounding box center [198, 316] width 360 height 22
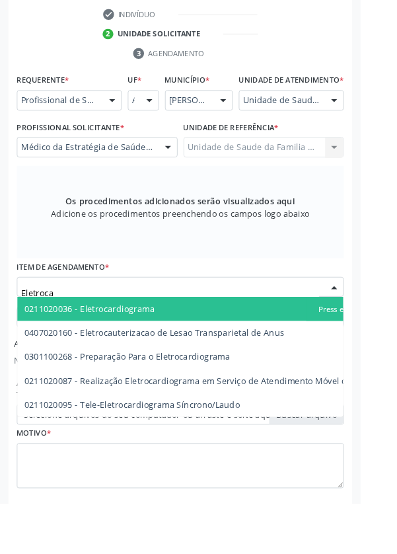
type input "Eletrocar"
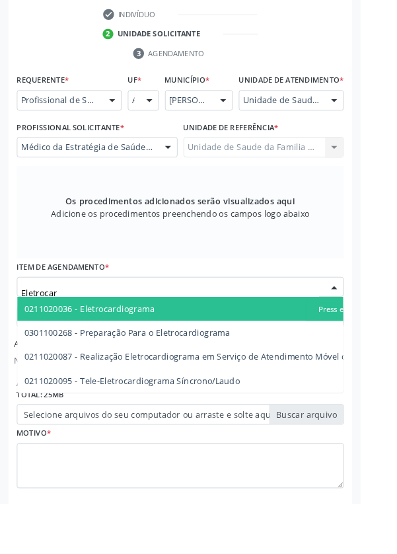
click at [203, 342] on span "0211020036 - Eletrocardiograma" at bounding box center [228, 339] width 419 height 26
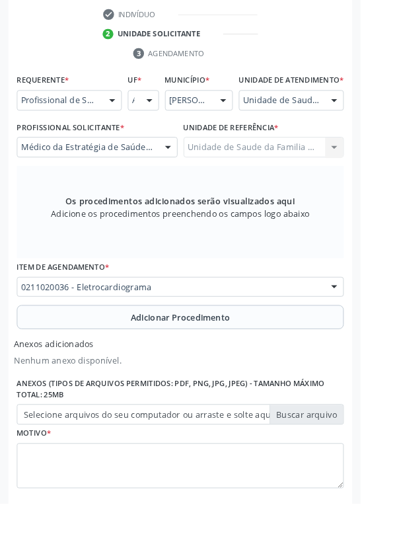
click at [225, 356] on span "Adicionar Procedimento" at bounding box center [199, 349] width 110 height 14
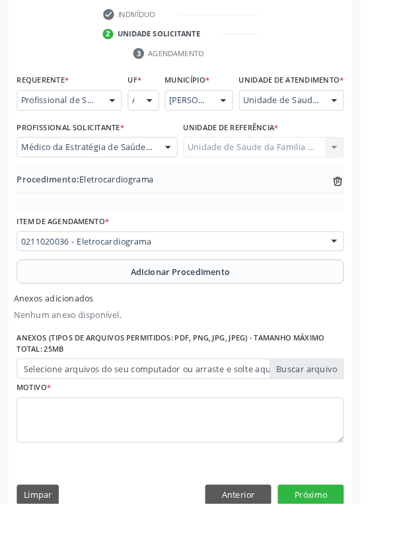
scroll to position [333, 0]
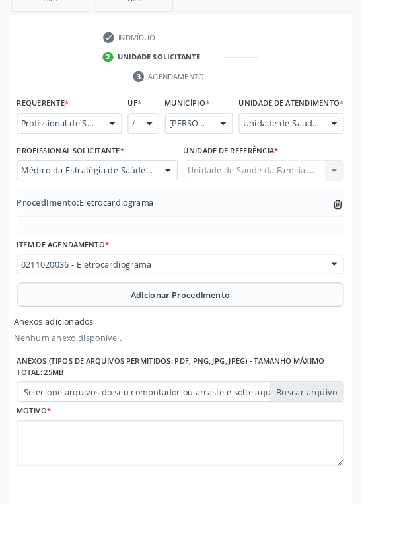
click at [345, 443] on label "Selecione arquivos do seu computador ou arraste e solte aqui" at bounding box center [198, 431] width 360 height 22
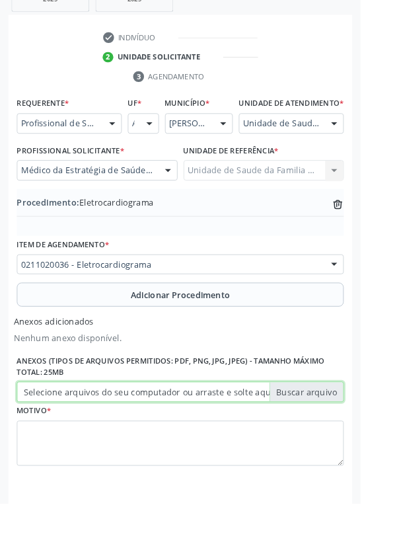
click at [345, 443] on input "Selecione arquivos do seu computador ou arraste e solte aqui" at bounding box center [198, 431] width 360 height 22
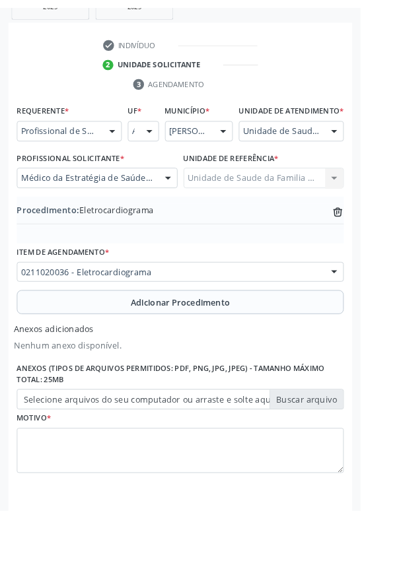
scroll to position [315, 0]
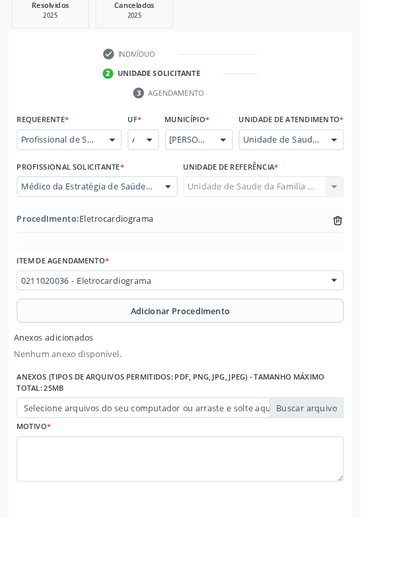
type input "C:\fakepath\17604571854973569886639484068553.jpg"
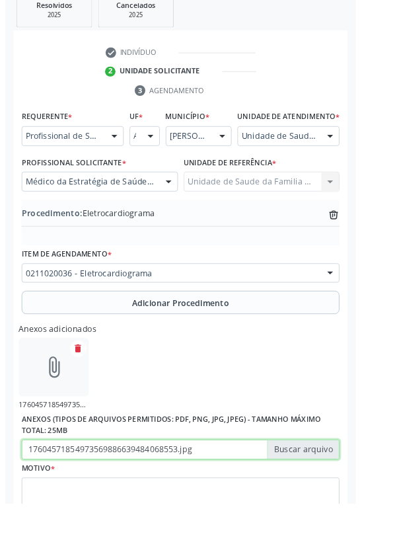
scroll to position [333, 0]
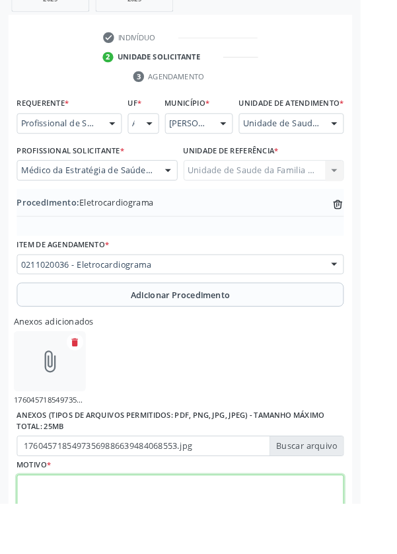
click at [149, 544] on textarea at bounding box center [198, 548] width 360 height 50
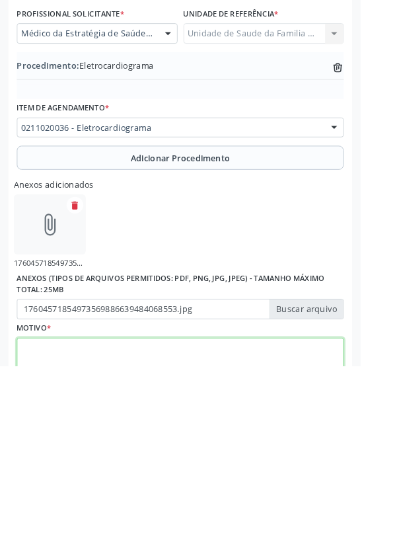
scroll to position [392, 0]
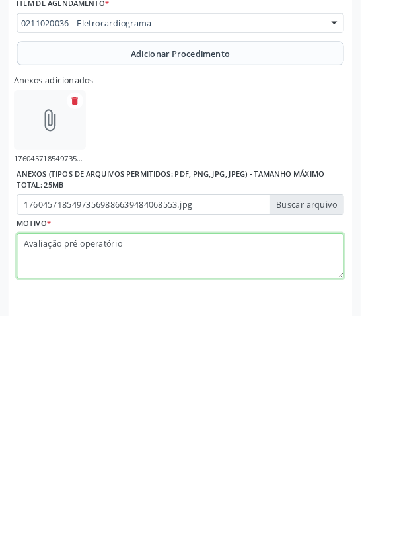
type textarea "Avaliação pré operatório"
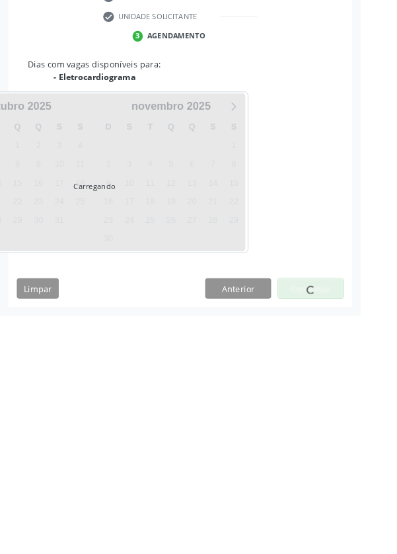
scroll to position [114, 0]
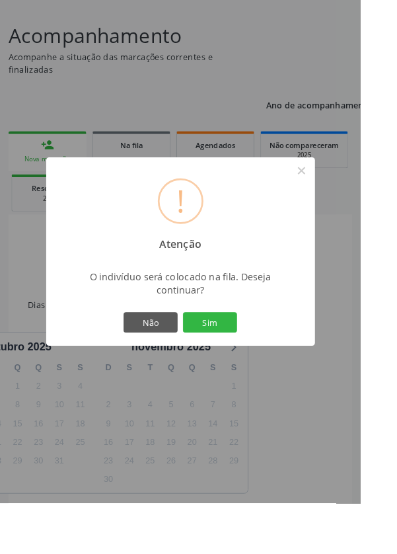
click at [261, 366] on button "Sim" at bounding box center [230, 355] width 59 height 22
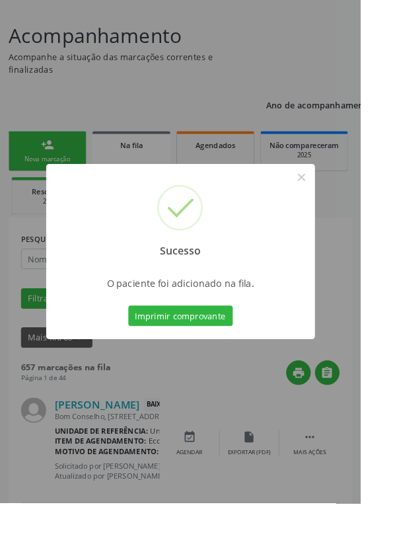
scroll to position [0, 0]
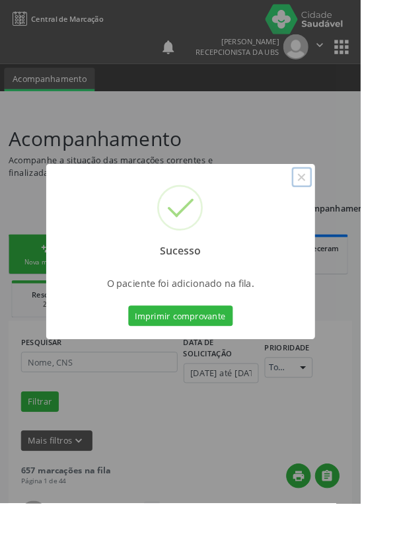
click at [344, 206] on button "×" at bounding box center [332, 195] width 22 height 22
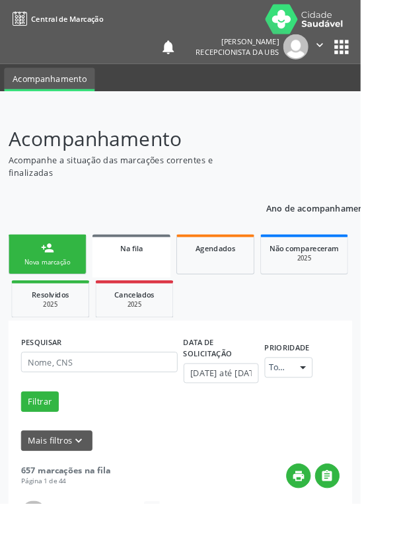
click at [69, 283] on link "person_add Nova marcação" at bounding box center [52, 280] width 86 height 44
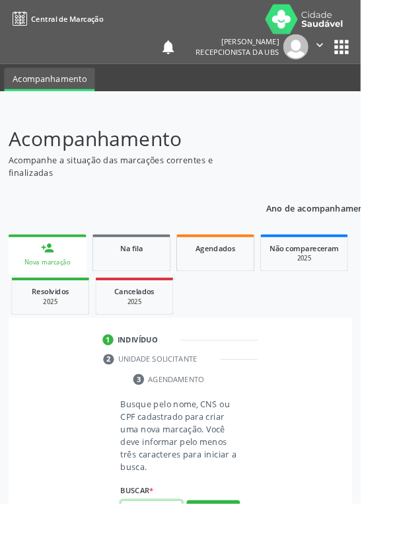
click at [172, 553] on input "text" at bounding box center [167, 561] width 68 height 22
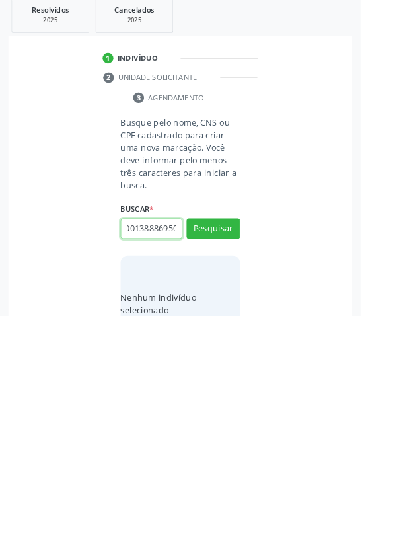
scroll to position [0, 24]
type input "700001388869505"
click at [253, 458] on button "Pesquisar" at bounding box center [234, 458] width 59 height 22
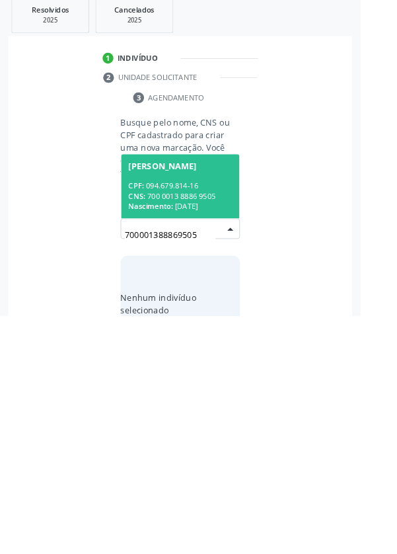
click at [230, 408] on div "CPF: 094.679.814-16" at bounding box center [198, 410] width 114 height 11
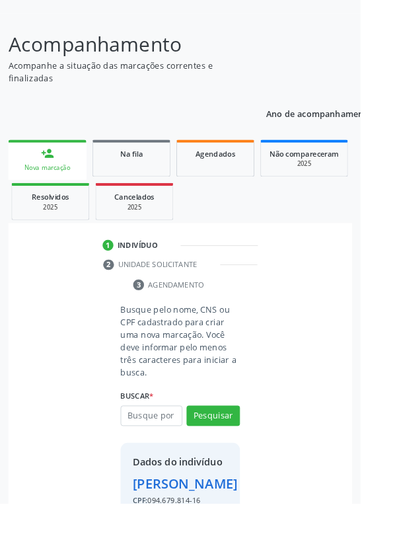
scroll to position [98, 0]
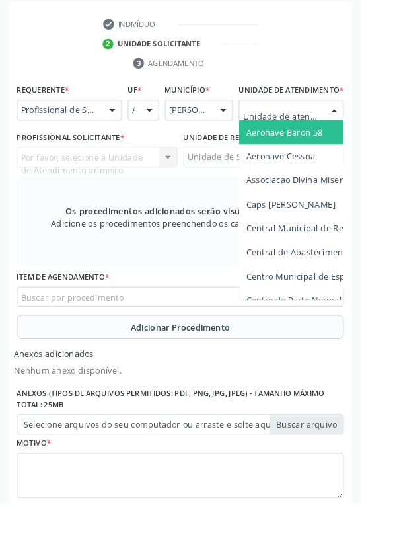
scroll to position [365, 0]
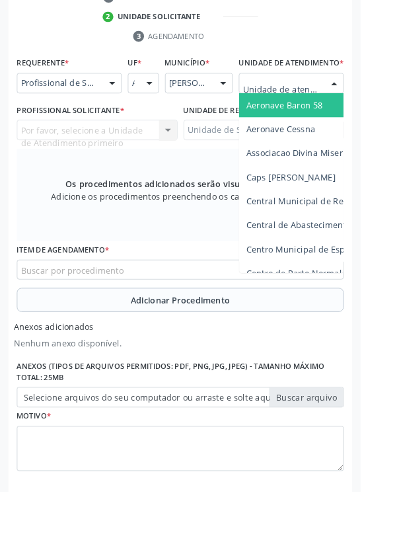
type input "Rua n"
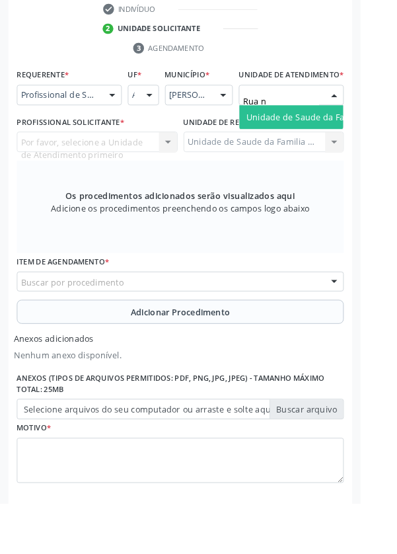
click at [341, 135] on span "Unidade de Saude da Familia Rua [GEOGRAPHIC_DATA]" at bounding box center [393, 128] width 245 height 13
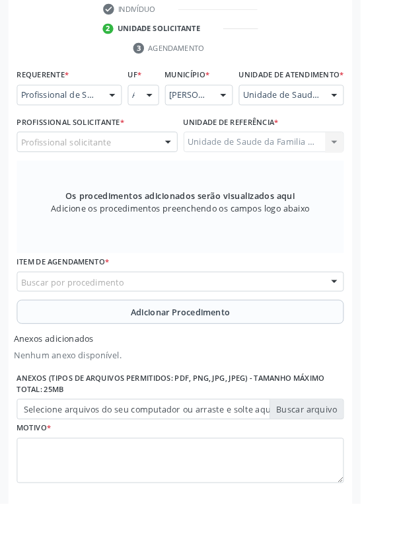
click at [143, 167] on div "Profissional solicitante" at bounding box center [106, 156] width 177 height 22
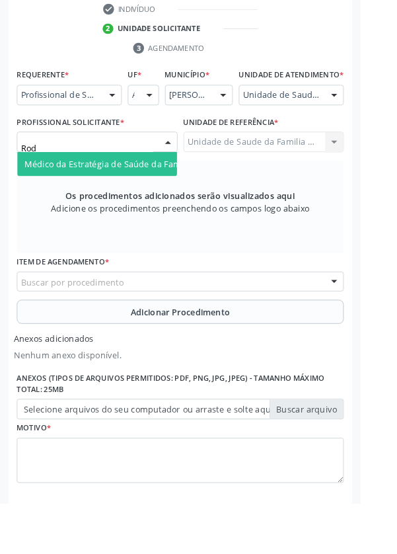
type input "Rodr"
click at [165, 186] on span "Médico da Estratégia de Saúde da Família - [PERSON_NAME]" at bounding box center [161, 180] width 268 height 13
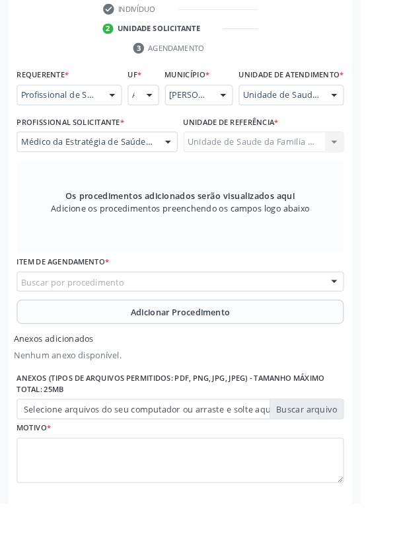
click at [242, 319] on div "Buscar por procedimento" at bounding box center [198, 310] width 360 height 22
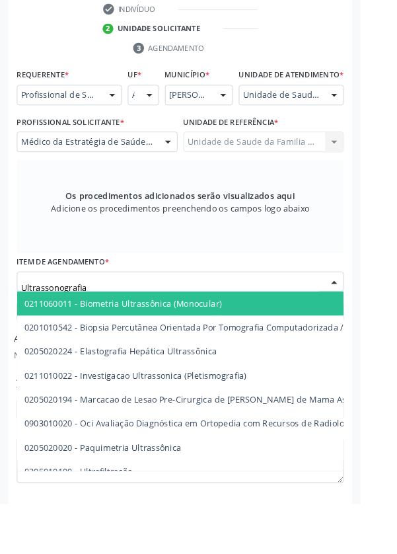
type input "Ultrassonografia"
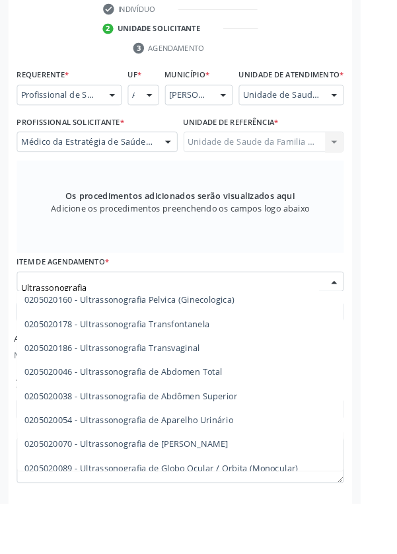
scroll to position [215, 0]
click at [260, 418] on span "0205020046 - Ultrassonografia de Abdomen Total" at bounding box center [314, 409] width 591 height 26
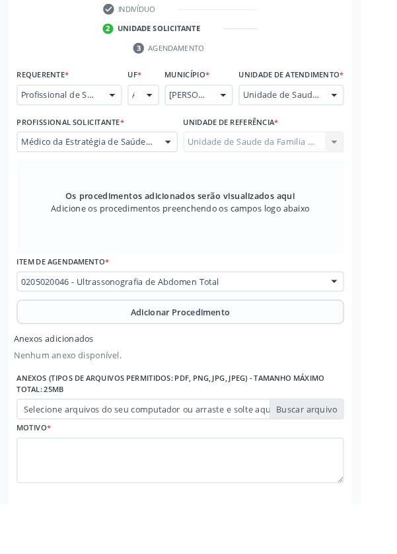
click at [281, 349] on button "Adicionar Procedimento" at bounding box center [198, 343] width 360 height 26
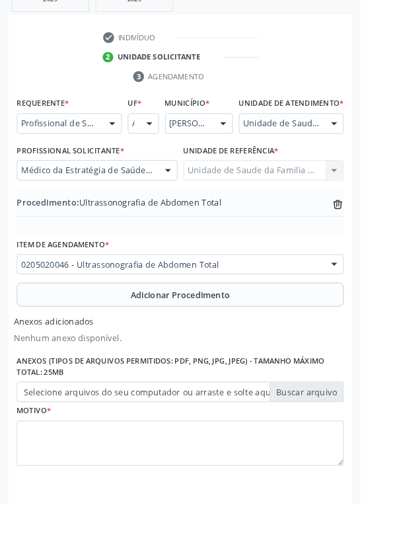
click at [349, 443] on label "Selecione arquivos do seu computador ou arraste e solte aqui" at bounding box center [198, 431] width 360 height 22
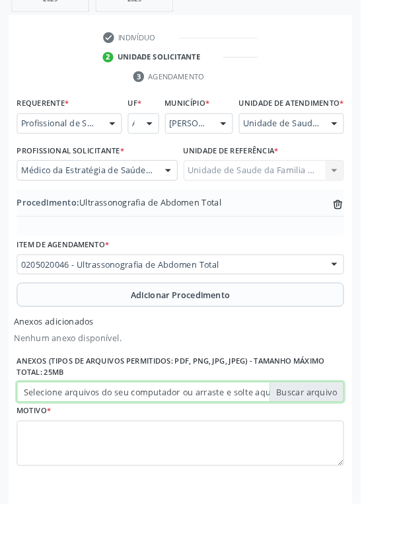
click at [349, 443] on input "Selecione arquivos do seu computador ou arraste e solte aqui" at bounding box center [198, 431] width 360 height 22
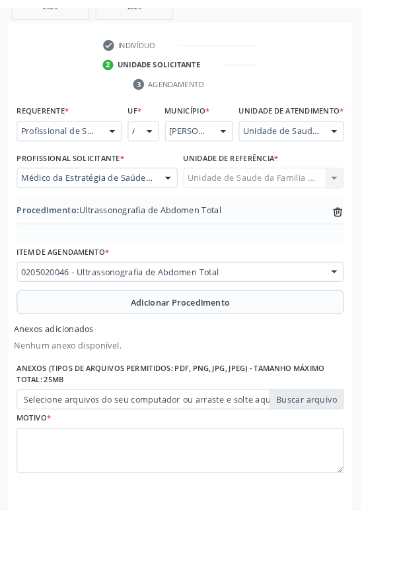
scroll to position [315, 0]
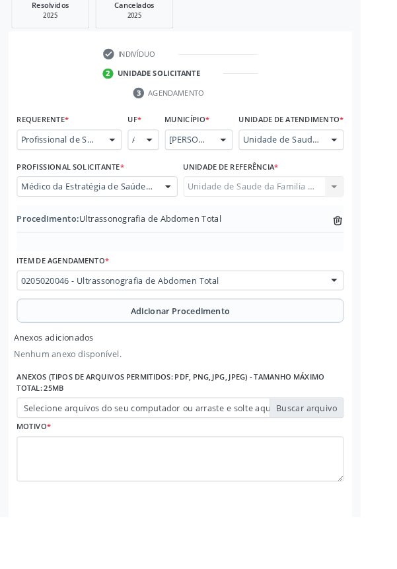
type input "C:\fakepath\17604573031575256222566160563550.jpg"
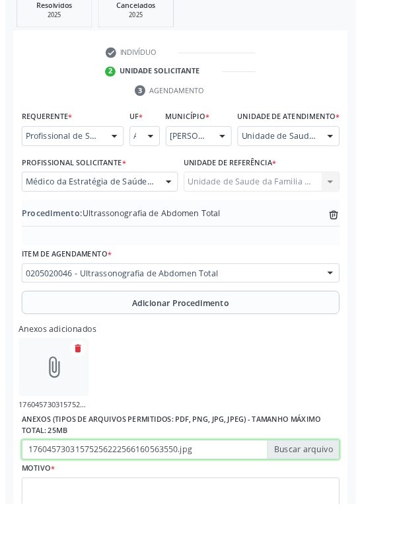
scroll to position [333, 0]
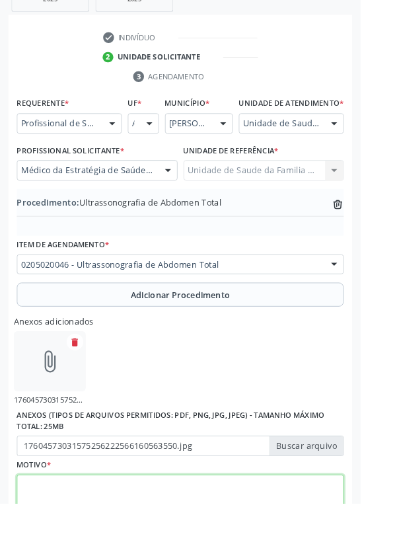
click at [207, 548] on textarea at bounding box center [198, 548] width 360 height 50
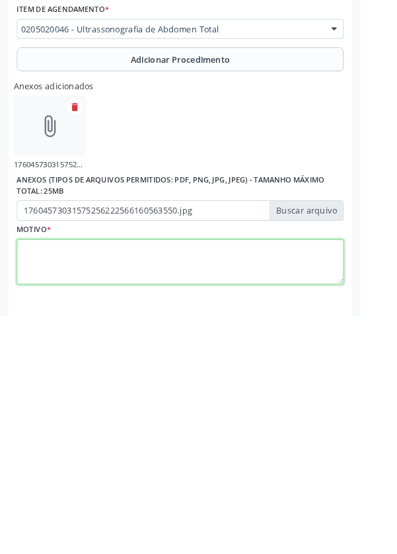
scroll to position [392, 0]
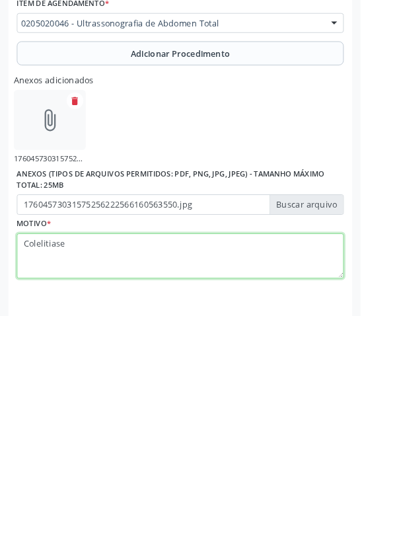
type textarea "Colelitiase"
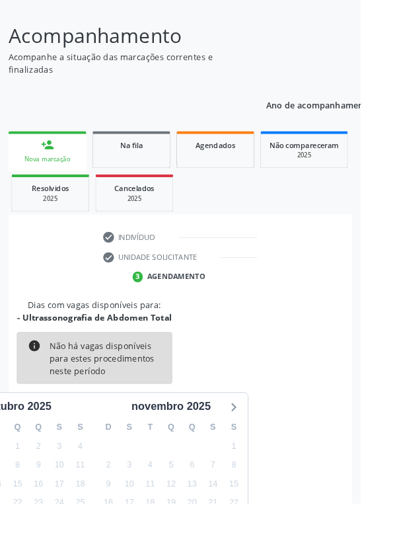
scroll to position [110, 0]
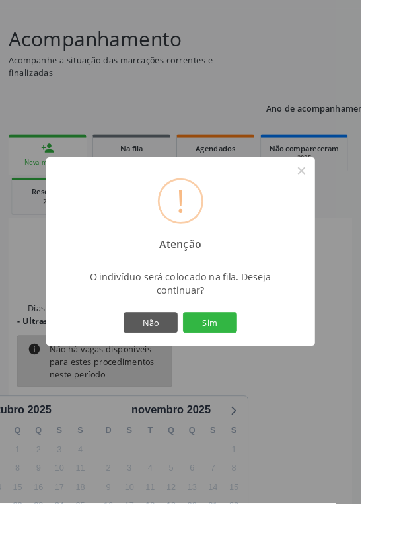
click at [257, 366] on button "Sim" at bounding box center [230, 355] width 59 height 22
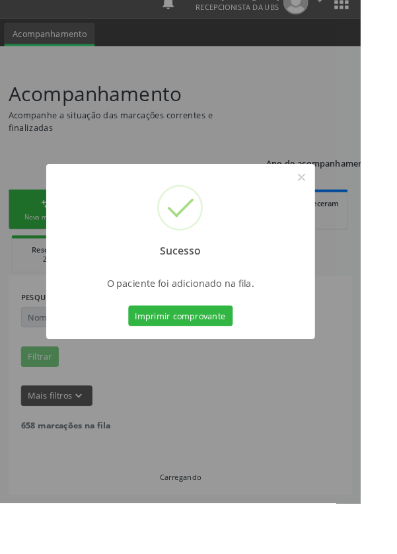
scroll to position [0, 0]
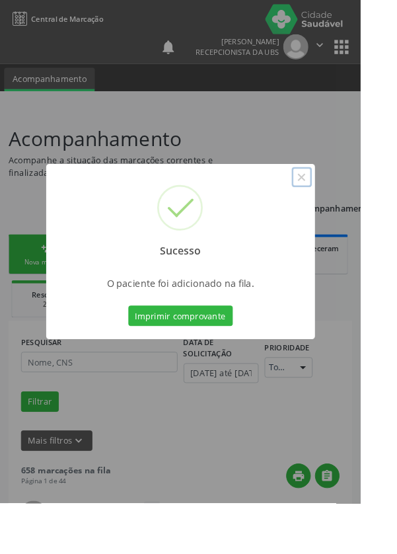
click at [344, 206] on button "×" at bounding box center [332, 195] width 22 height 22
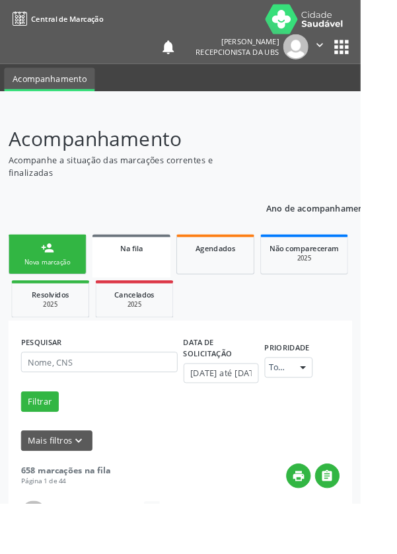
click at [48, 279] on div "person_add" at bounding box center [52, 273] width 15 height 15
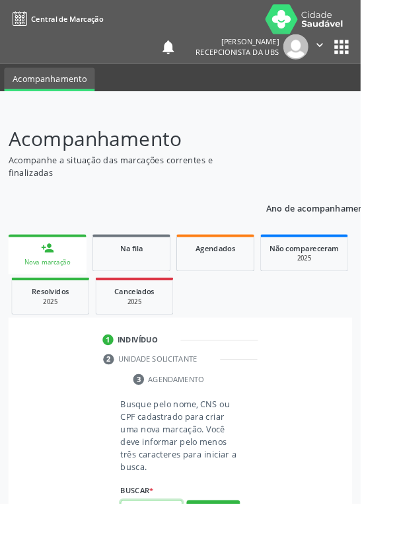
click at [183, 553] on input "text" at bounding box center [167, 561] width 68 height 22
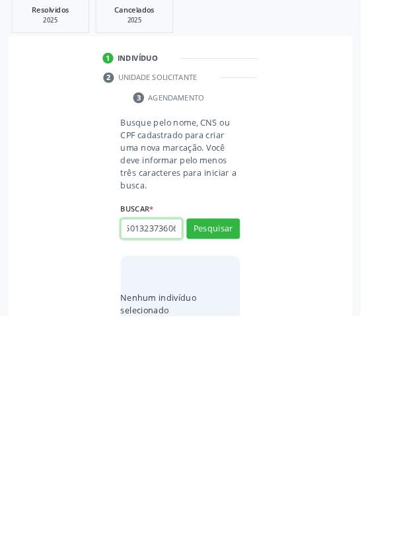
scroll to position [0, 24]
type input "700501323736060"
click at [249, 460] on button "Pesquisar" at bounding box center [234, 458] width 59 height 22
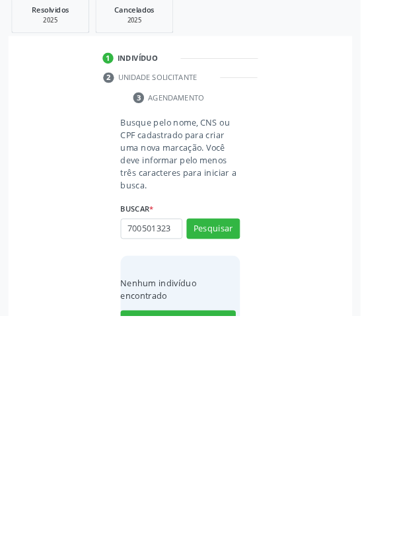
scroll to position [0, 0]
type input "70050"
type input "06411098492"
click at [258, 451] on button "Pesquisar" at bounding box center [234, 458] width 59 height 22
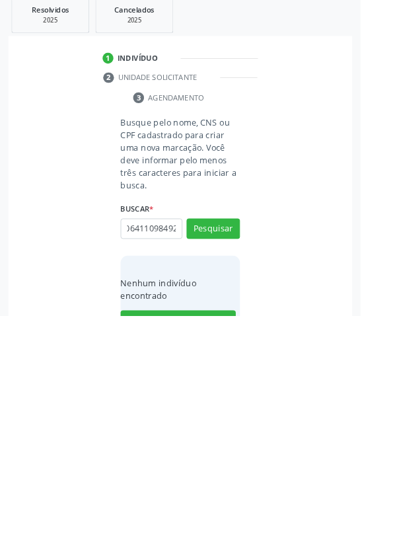
type input "06411098492"
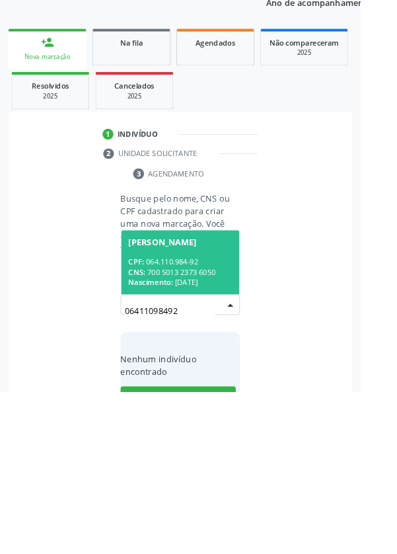
scroll to position [104, 0]
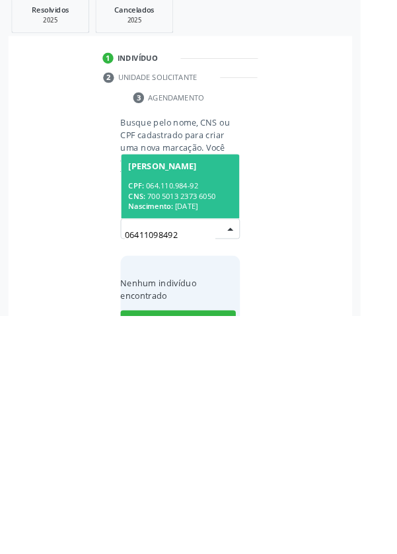
click at [222, 410] on div "CPF: 064.110.984-92" at bounding box center [198, 410] width 114 height 11
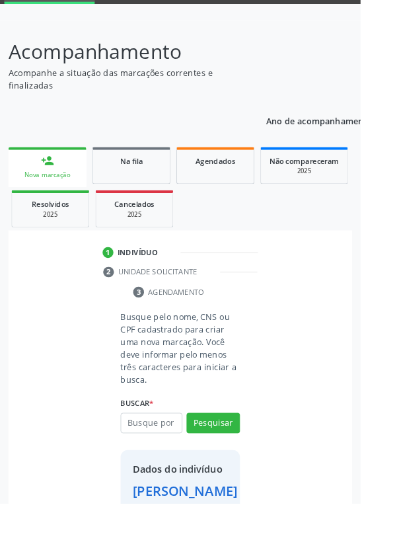
scroll to position [76, 0]
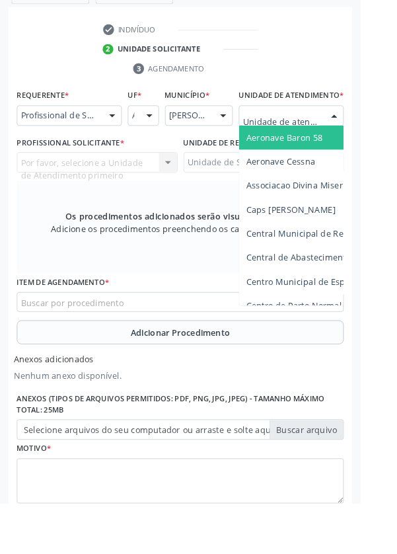
scroll to position [365, 0]
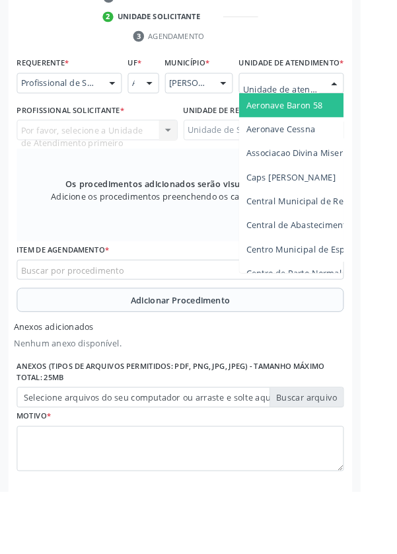
type input "Rua n"
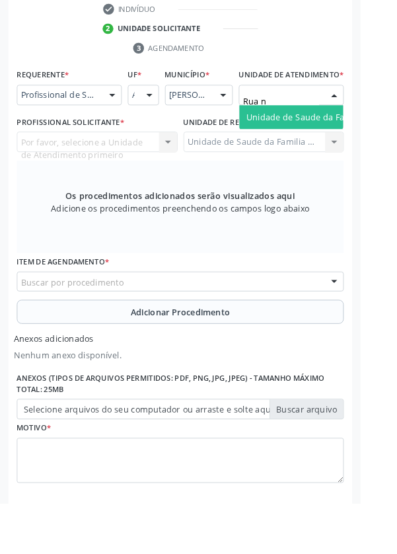
click at [341, 135] on span "Unidade de Saude da Familia Rua [GEOGRAPHIC_DATA]" at bounding box center [393, 128] width 245 height 13
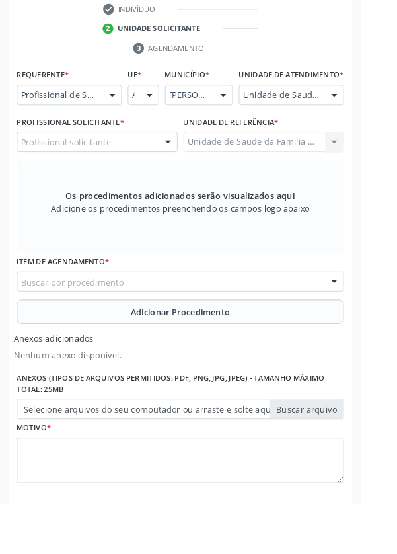
click at [133, 167] on div "Profissional solicitante" at bounding box center [106, 156] width 177 height 22
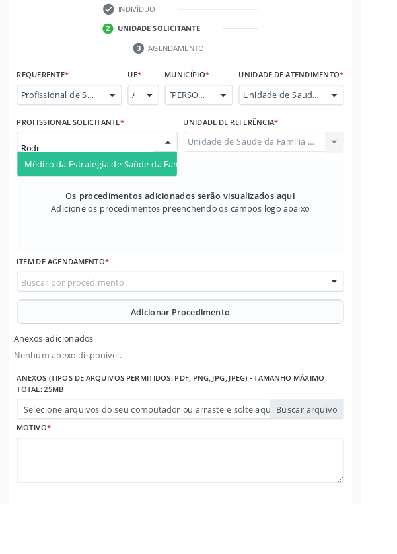
type input "Rodri"
click at [165, 186] on span "Médico da Estratégia de Saúde da Família - [PERSON_NAME]" at bounding box center [161, 180] width 268 height 13
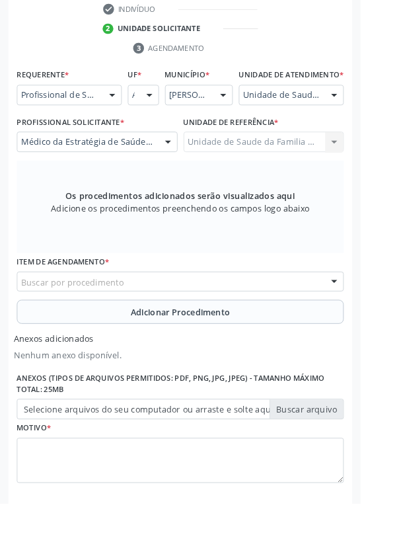
click at [274, 319] on div "Buscar por procedimento" at bounding box center [198, 310] width 360 height 22
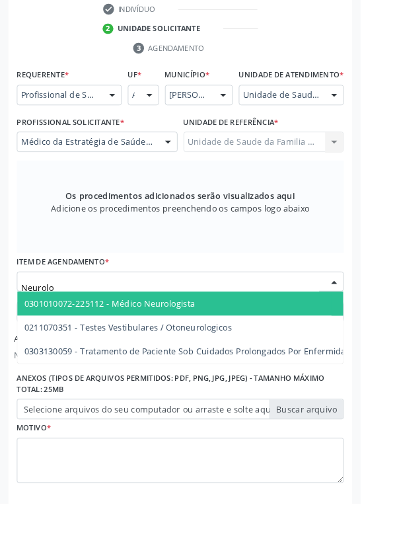
type input "Neurolog"
click at [201, 340] on span "0301010072-225112 - Médico Neurologista" at bounding box center [121, 333] width 188 height 13
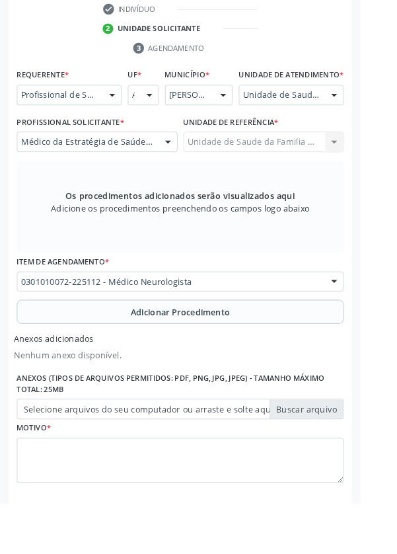
click at [229, 350] on span "Adicionar Procedimento" at bounding box center [199, 343] width 110 height 14
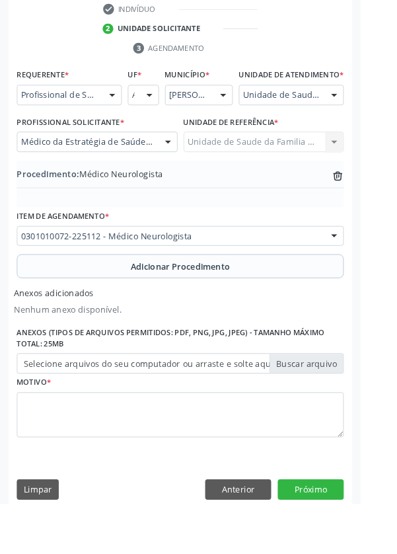
scroll to position [333, 0]
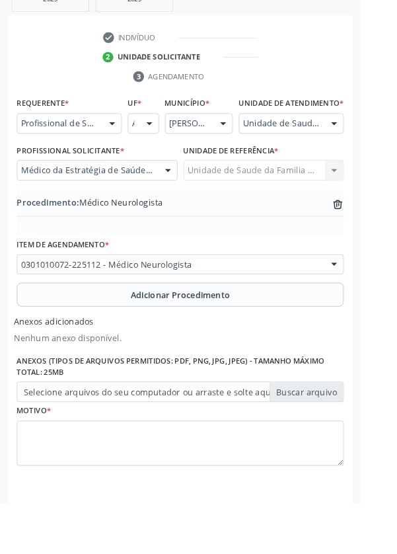
click at [345, 441] on label "Selecione arquivos do seu computador ou arraste e solte aqui" at bounding box center [198, 431] width 360 height 22
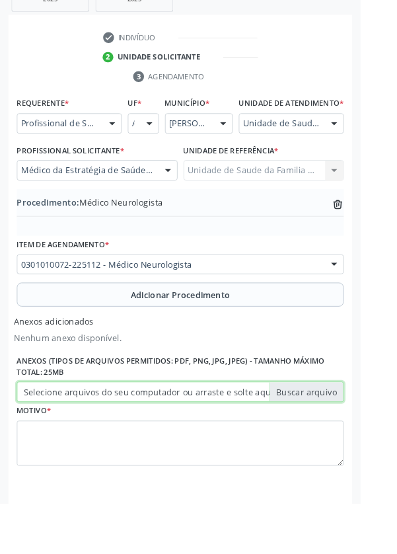
click at [345, 441] on input "Selecione arquivos do seu computador ou arraste e solte aqui" at bounding box center [198, 431] width 360 height 22
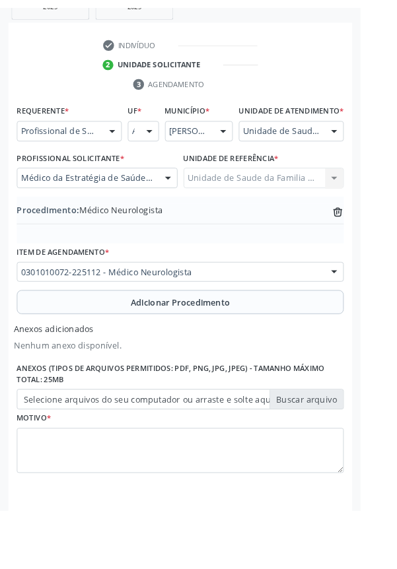
scroll to position [315, 0]
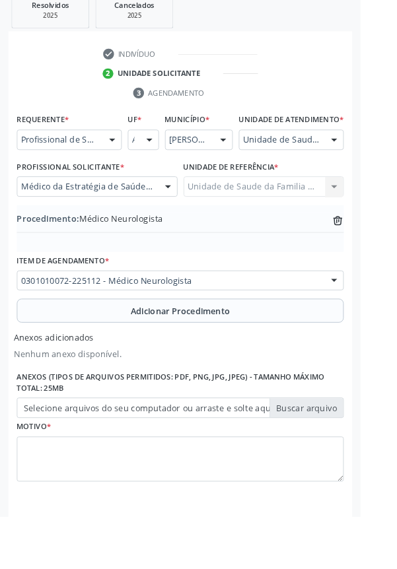
type input "C:\fakepath\17604574188207709906632312671104.jpg"
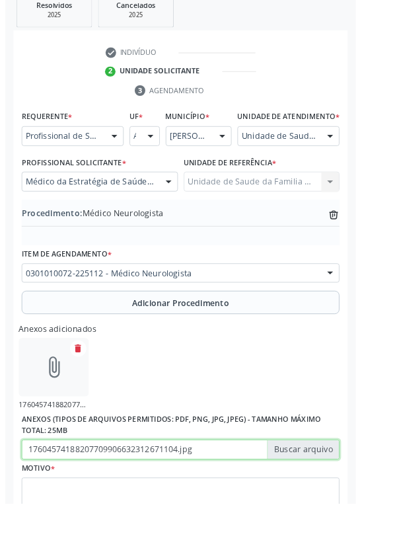
scroll to position [333, 0]
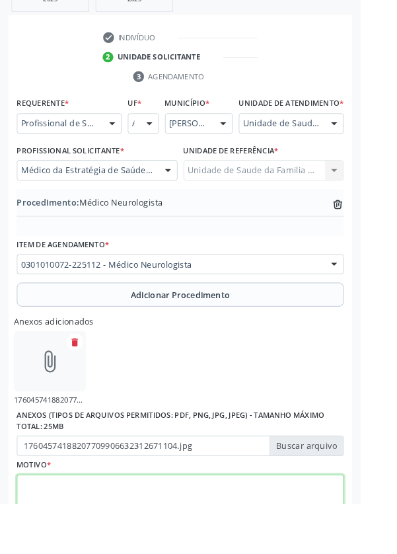
click at [217, 544] on textarea at bounding box center [198, 548] width 360 height 50
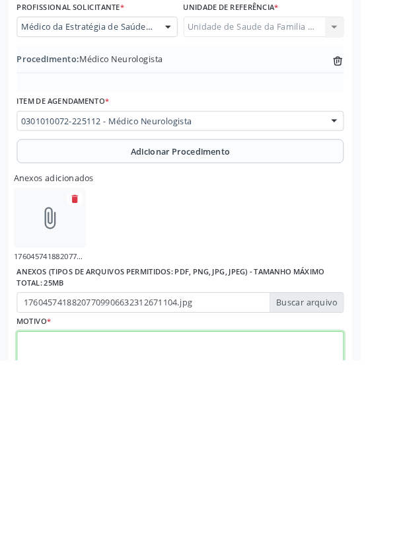
scroll to position [392, 0]
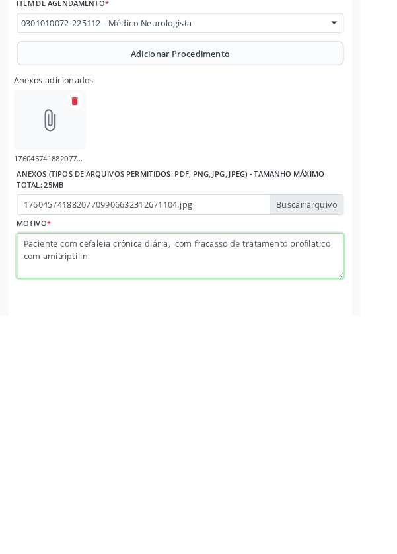
type textarea "Paciente com cefaleia crônica diária, com fracasso de tratamento profilatico co…"
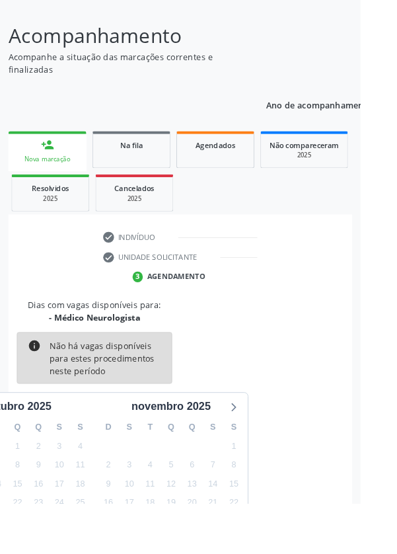
scroll to position [110, 0]
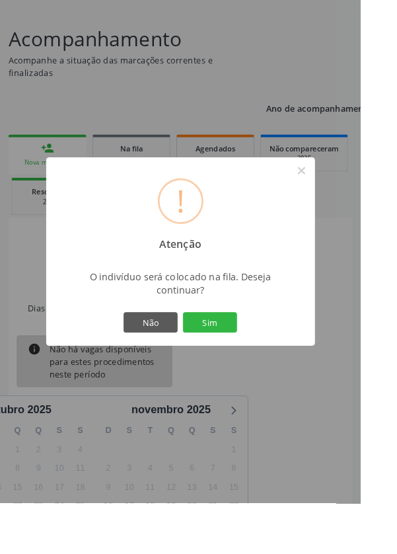
click at [261, 366] on button "Sim" at bounding box center [230, 355] width 59 height 22
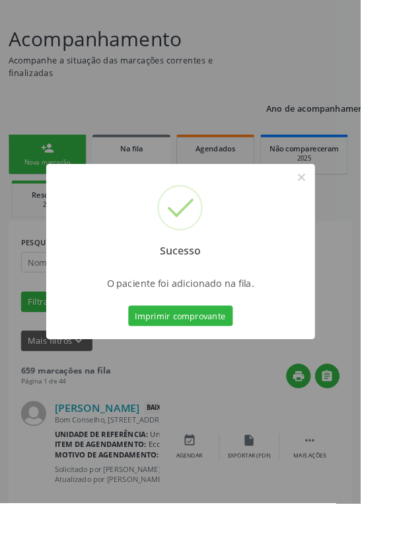
scroll to position [0, 0]
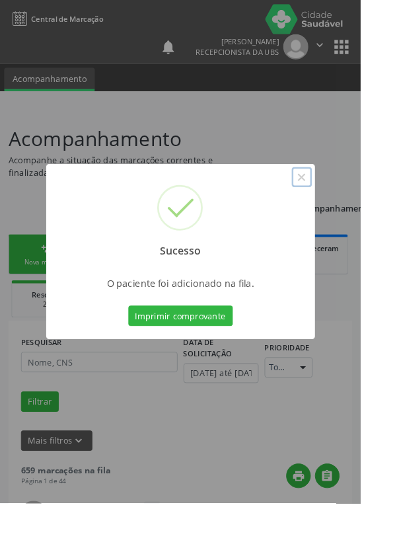
click at [344, 206] on button "×" at bounding box center [332, 195] width 22 height 22
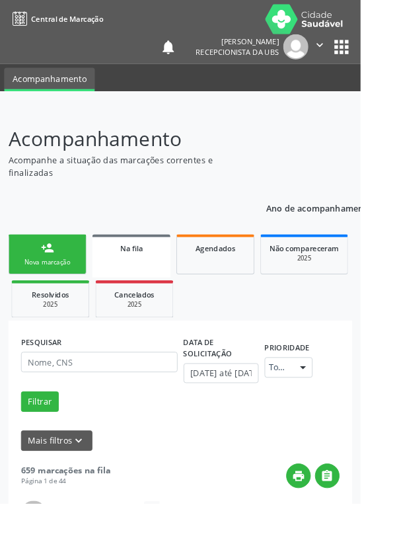
click at [81, 291] on div "Nova marcação" at bounding box center [52, 288] width 66 height 10
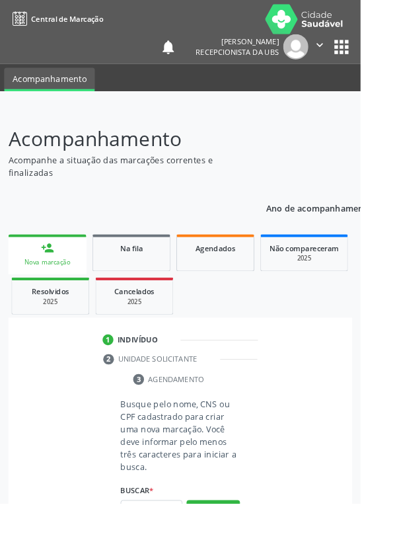
click at [69, 258] on link "person_add Nova marcação" at bounding box center [52, 280] width 86 height 44
click at [179, 553] on input "text" at bounding box center [167, 561] width 68 height 22
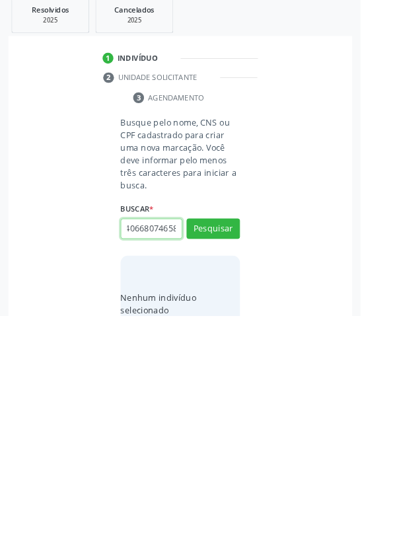
scroll to position [0, 24]
type input "706406680746582"
click at [251, 463] on button "Pesquisar" at bounding box center [234, 458] width 59 height 22
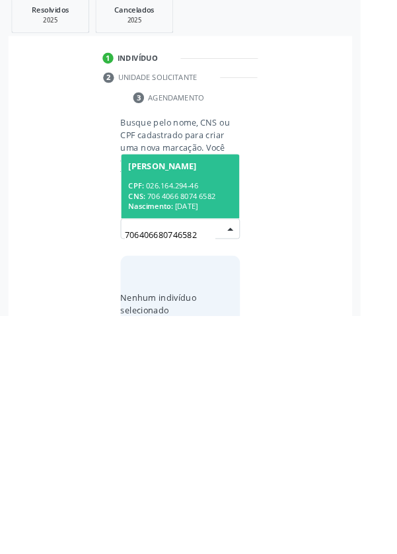
click at [211, 410] on div "CPF: 026.164.294-46" at bounding box center [198, 410] width 114 height 11
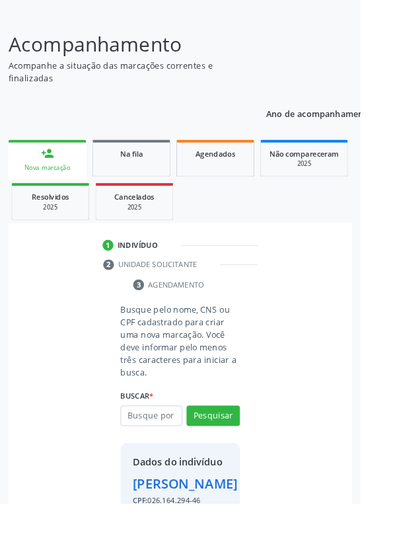
scroll to position [76, 0]
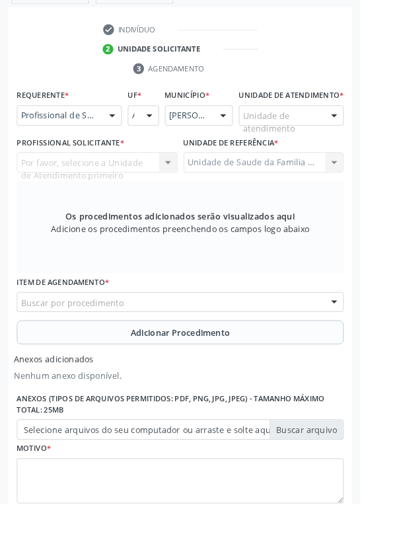
scroll to position [360, 0]
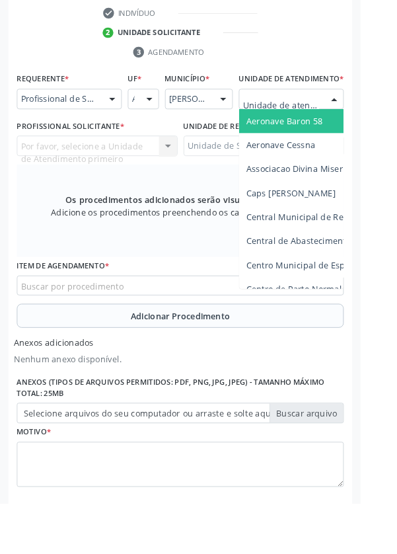
type input "Rua n"
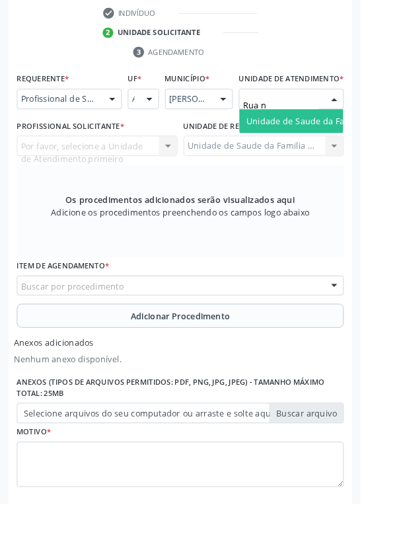
click at [349, 139] on span "Unidade de Saude da Familia Rua [GEOGRAPHIC_DATA]" at bounding box center [393, 133] width 245 height 13
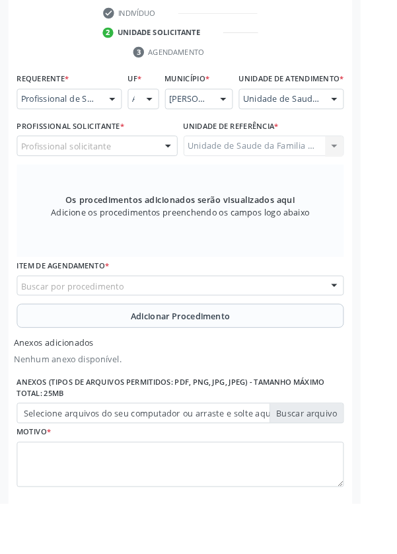
click at [166, 171] on div "Profissional solicitante" at bounding box center [106, 160] width 177 height 22
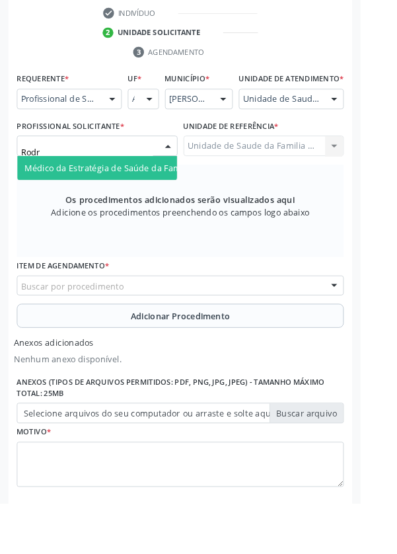
type input "Rodri"
click at [155, 191] on span "Médico da Estratégia de Saúde da Família - [PERSON_NAME]" at bounding box center [161, 184] width 268 height 13
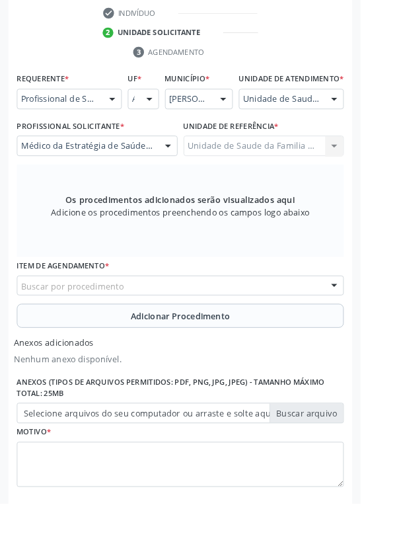
click at [155, 203] on div "Os procedimentos adicionados serão visualizados aqui Adicione os procedimentos …" at bounding box center [198, 232] width 360 height 102
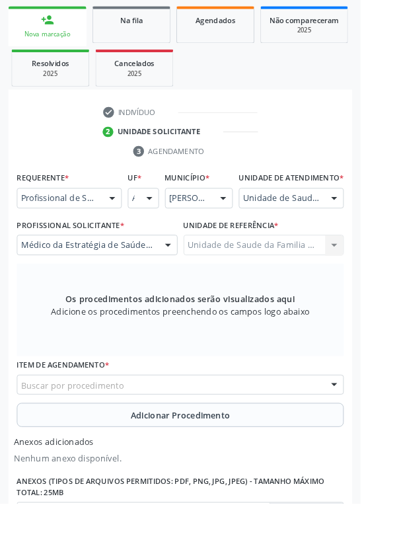
scroll to position [244, 0]
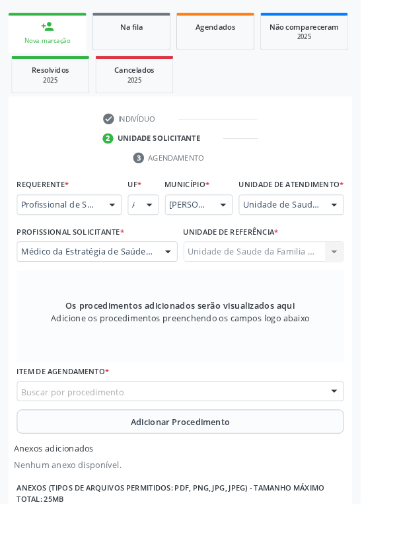
click at [321, 279] on div "Unidade de Saude da Familia Rua [GEOGRAPHIC_DATA] da Familia [GEOGRAPHIC_DATA] …" at bounding box center [290, 277] width 177 height 22
click at [262, 435] on div "Buscar por procedimento" at bounding box center [198, 430] width 360 height 22
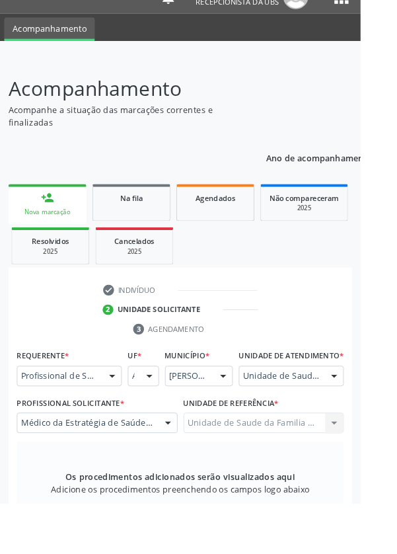
scroll to position [313, 0]
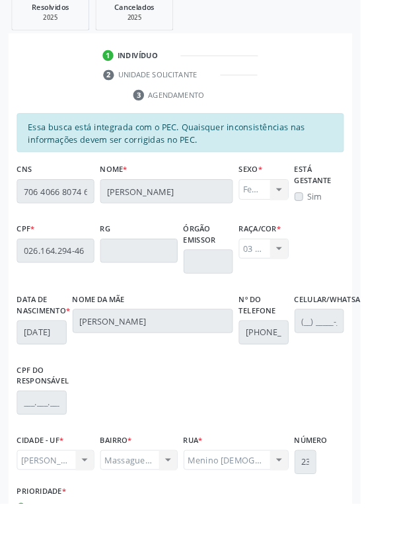
scroll to position [314, 0]
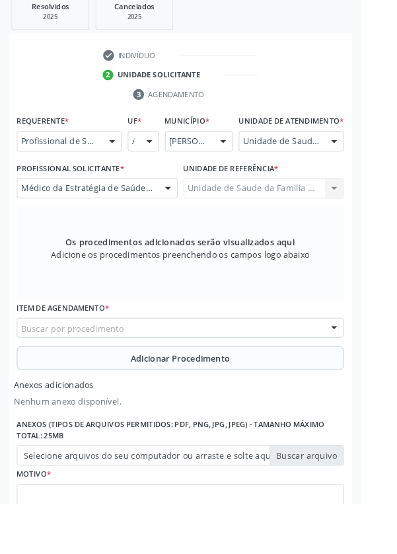
scroll to position [313, 0]
click at [275, 367] on div "Buscar por procedimento" at bounding box center [198, 361] width 360 height 22
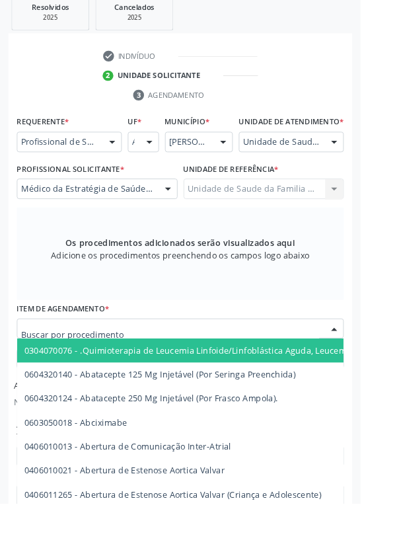
scroll to position [371, 0]
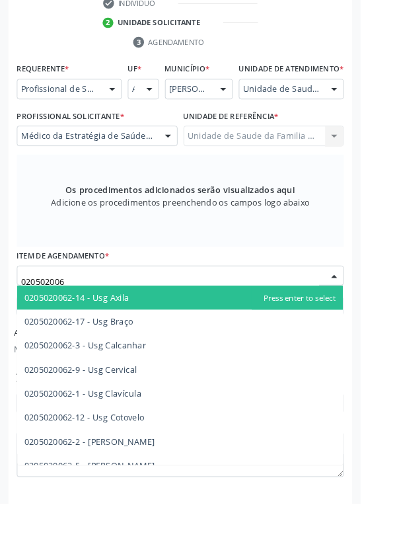
type input "0205020062"
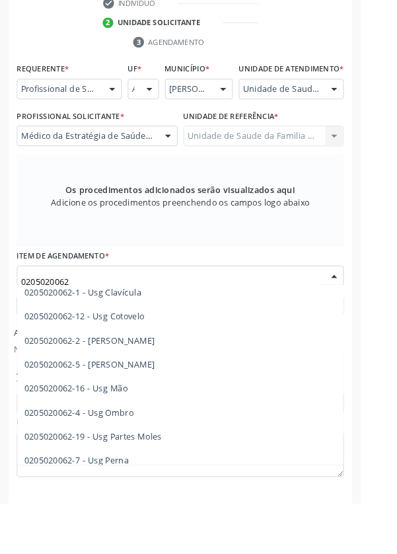
scroll to position [112, 0]
click at [155, 466] on span "0205020062-4 - Usg Ombro" at bounding box center [198, 453] width 359 height 26
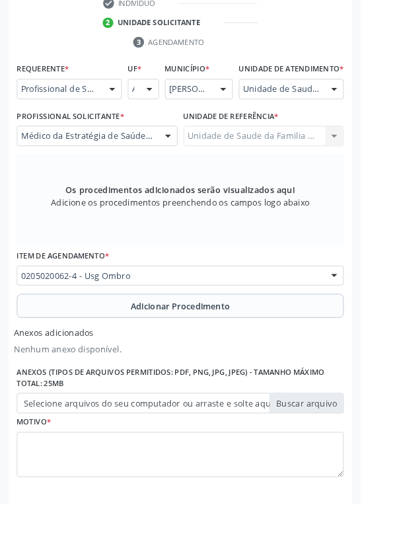
click at [248, 344] on span "Adicionar Procedimento" at bounding box center [199, 337] width 110 height 14
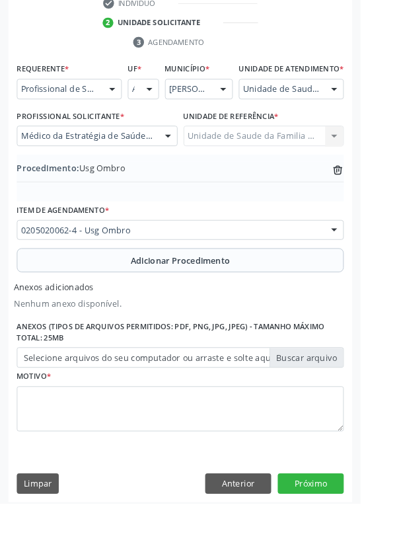
scroll to position [333, 0]
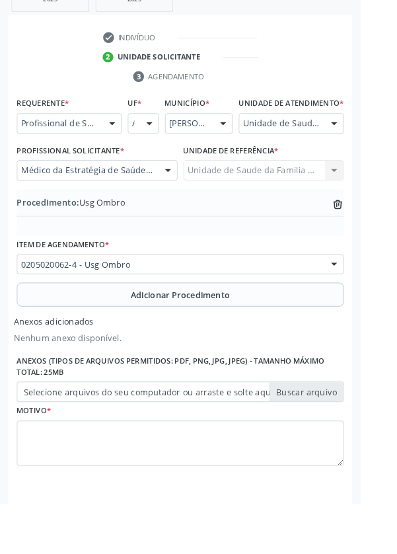
click at [339, 437] on label "Selecione arquivos do seu computador ou arraste e solte aqui" at bounding box center [198, 431] width 360 height 22
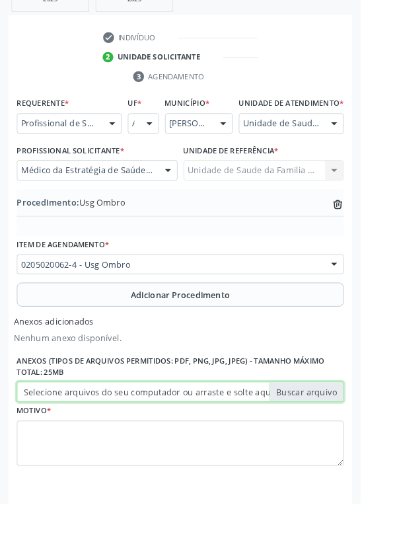
click at [339, 437] on input "Selecione arquivos do seu computador ou arraste e solte aqui" at bounding box center [198, 431] width 360 height 22
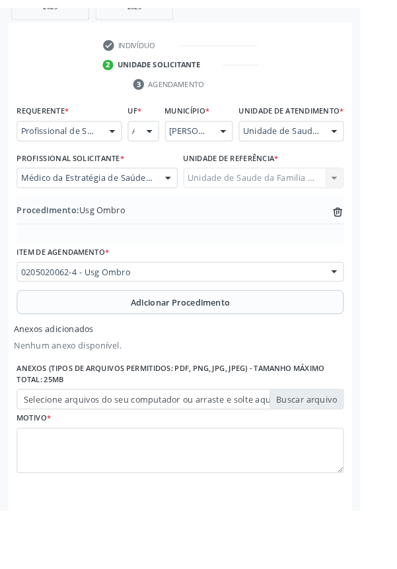
scroll to position [315, 0]
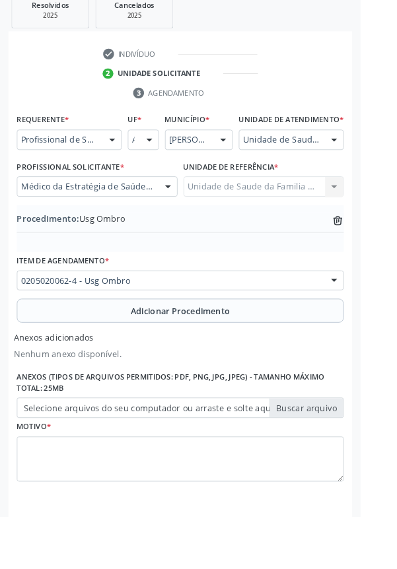
type input "C:\fakepath\17604582599701239001531830039715.jpg"
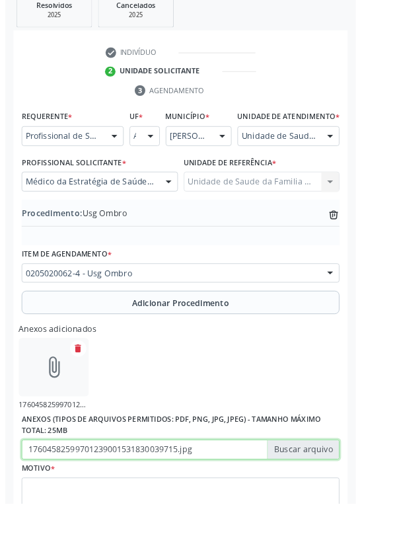
scroll to position [333, 0]
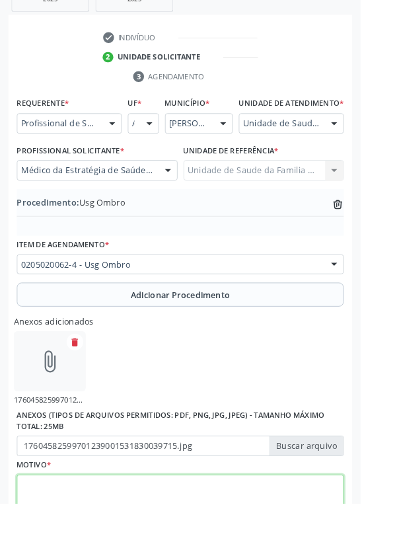
click at [167, 544] on textarea at bounding box center [198, 548] width 360 height 50
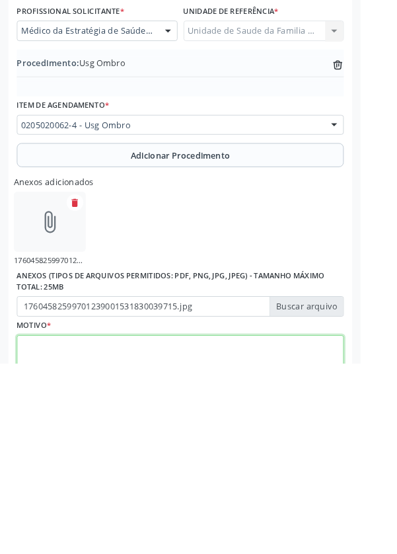
scroll to position [392, 0]
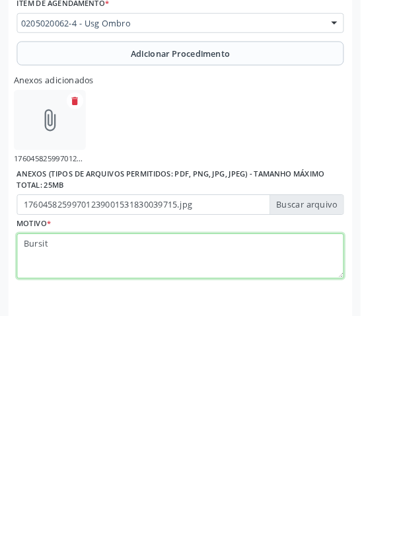
type textarea "Bursite"
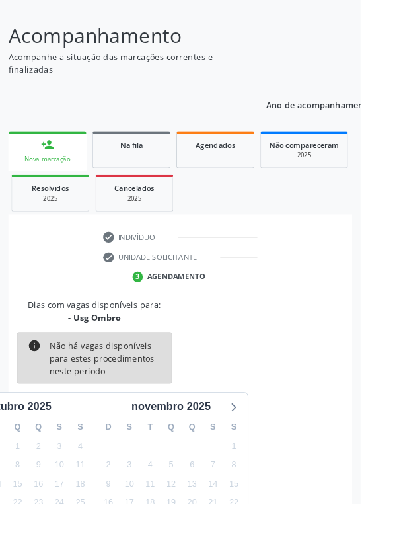
scroll to position [110, 0]
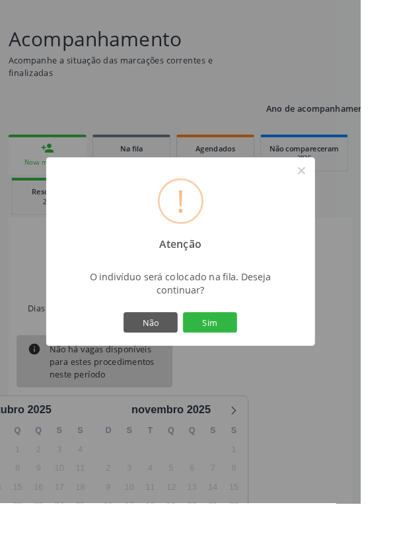
click at [261, 366] on button "Sim" at bounding box center [230, 355] width 59 height 22
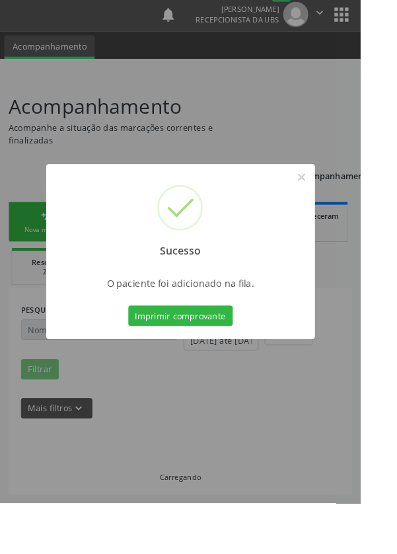
scroll to position [0, 0]
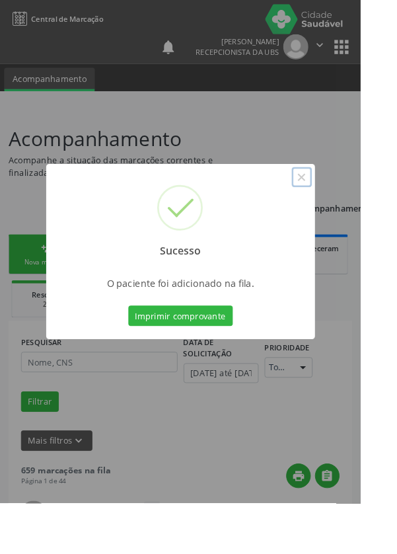
click at [344, 206] on button "×" at bounding box center [332, 195] width 22 height 22
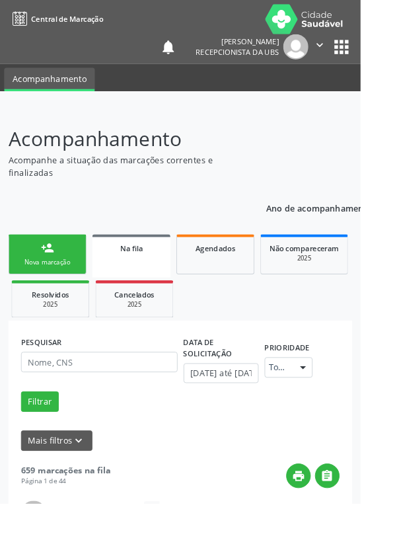
click at [47, 283] on link "person_add Nova marcação" at bounding box center [52, 280] width 86 height 44
click at [65, 275] on link "person_add Nova marcação" at bounding box center [52, 280] width 86 height 44
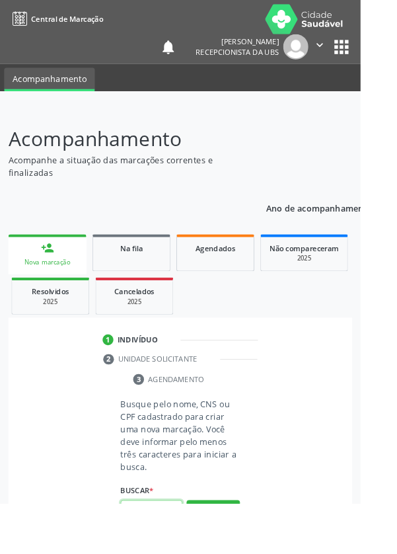
click at [174, 553] on input "text" at bounding box center [167, 561] width 68 height 22
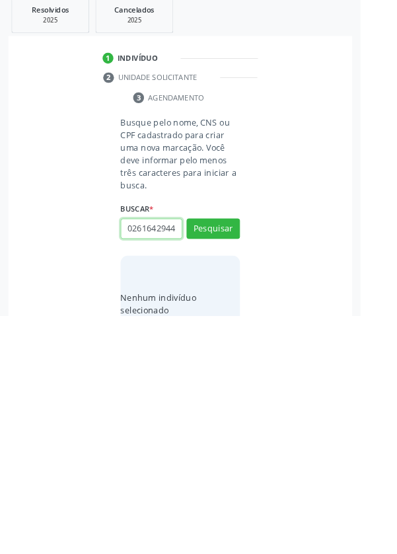
scroll to position [0, 3]
type input "02616429446"
click at [252, 459] on button "Pesquisar" at bounding box center [234, 458] width 59 height 22
type input "02616429446"
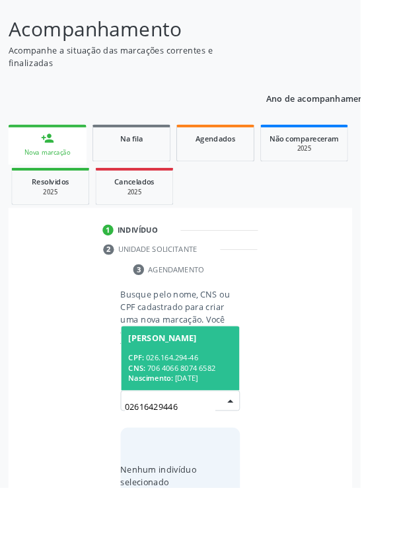
scroll to position [104, 0]
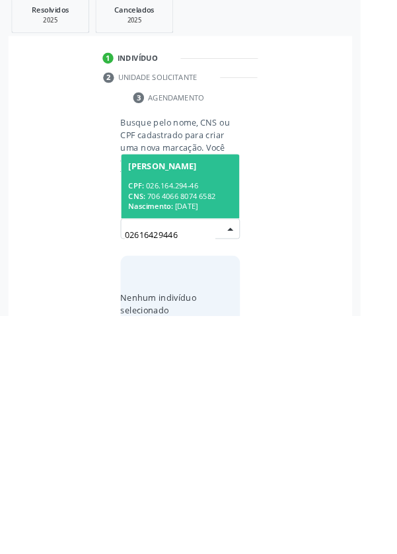
click at [216, 405] on div "CPF: 026.164.294-46" at bounding box center [198, 410] width 114 height 11
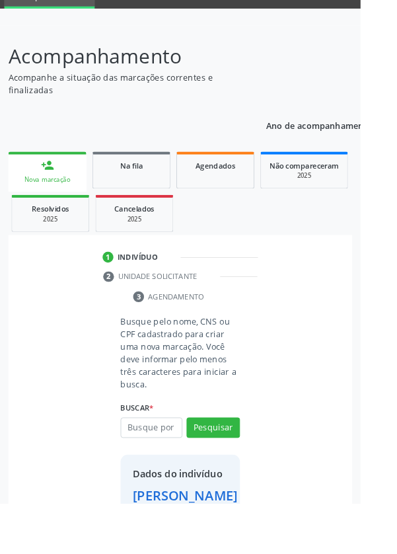
scroll to position [76, 0]
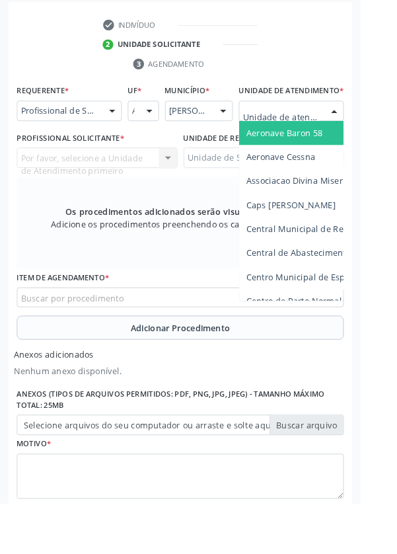
scroll to position [364, 0]
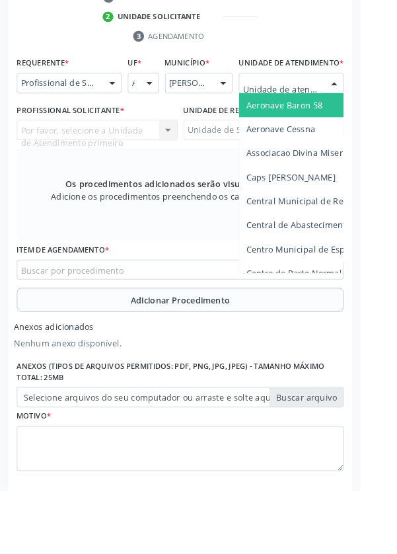
type input "Rua n"
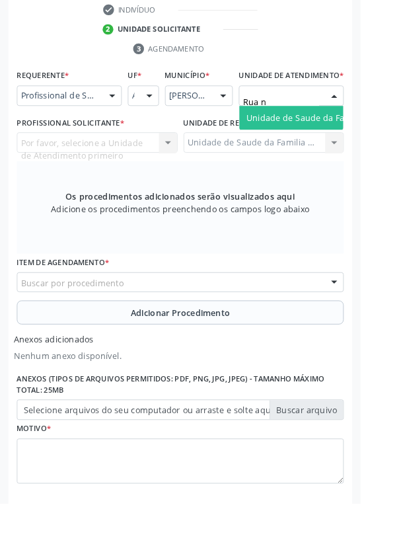
click at [347, 135] on span "Unidade de Saude da Familia Rua [GEOGRAPHIC_DATA]" at bounding box center [393, 129] width 245 height 13
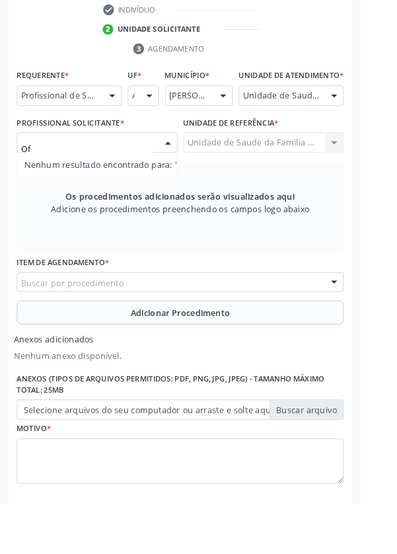
type input "O"
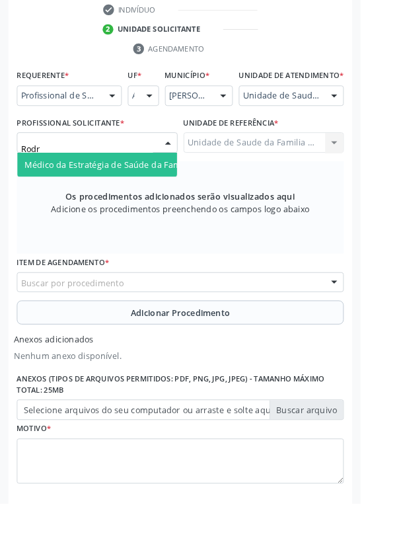
type input "Rodri"
click at [173, 187] on span "Médico da Estratégia de Saúde da Família - [PERSON_NAME]" at bounding box center [161, 180] width 268 height 13
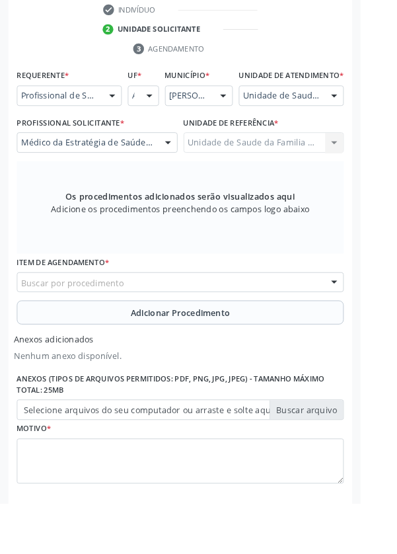
click at [269, 319] on div "Buscar por procedimento" at bounding box center [198, 310] width 360 height 22
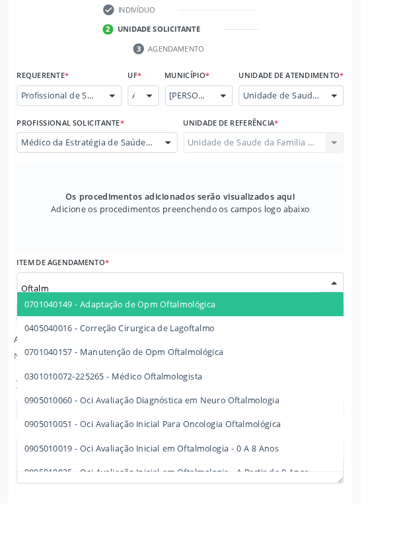
type input "Oftalmo"
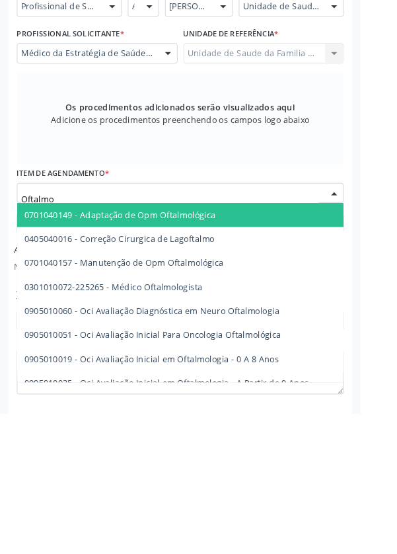
click at [201, 419] on span "0301010072-225265 - Médico Oftalmologista" at bounding box center [125, 413] width 196 height 13
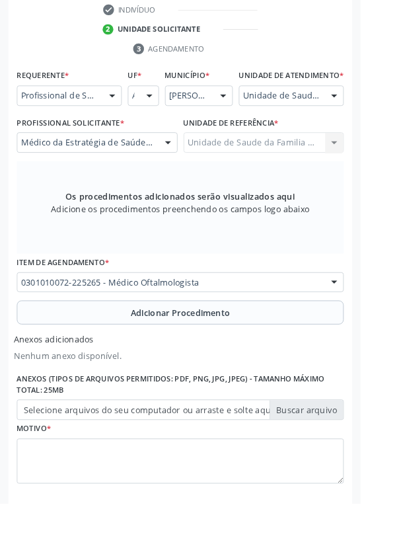
click at [245, 351] on span "Adicionar Procedimento" at bounding box center [199, 344] width 110 height 14
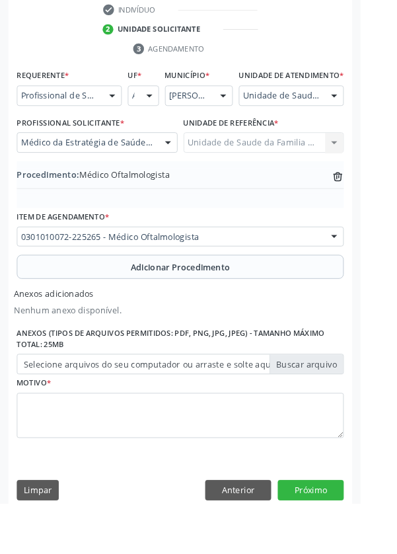
scroll to position [333, 0]
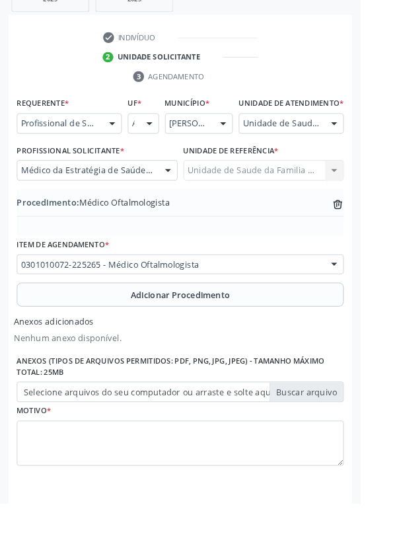
click at [339, 443] on label "Selecione arquivos do seu computador ou arraste e solte aqui" at bounding box center [198, 431] width 360 height 22
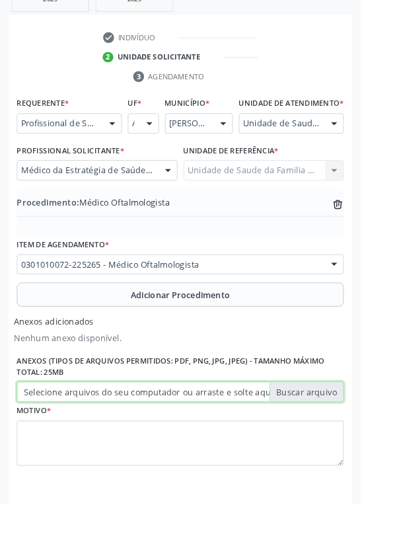
click at [339, 443] on input "Selecione arquivos do seu computador ou arraste e solte aqui" at bounding box center [198, 431] width 360 height 22
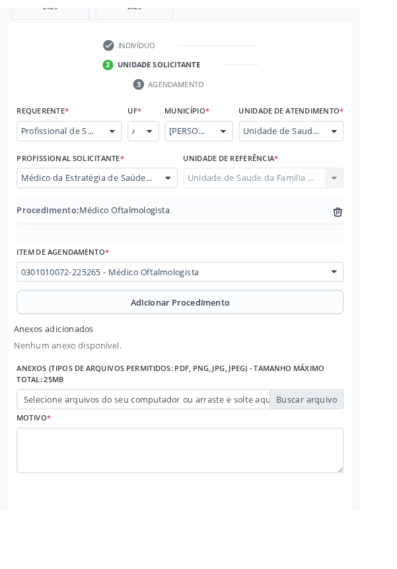
scroll to position [315, 0]
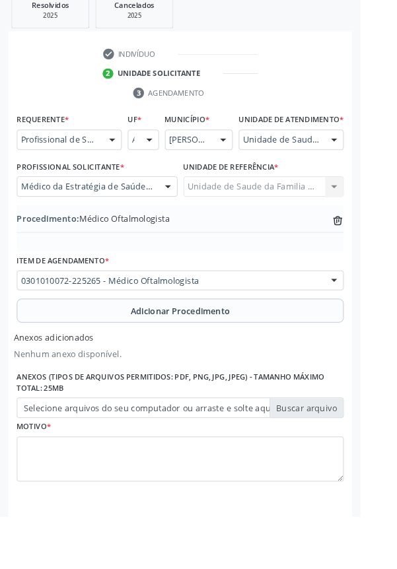
type input "C:\fakepath\17604584219914495185191301948093.jpg"
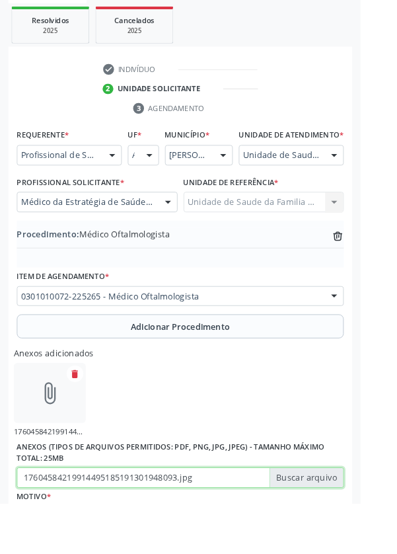
scroll to position [289, 0]
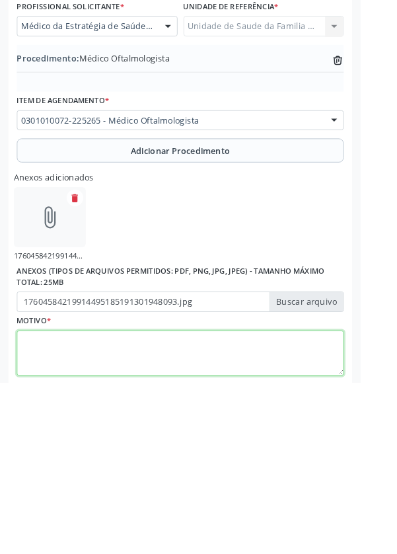
scroll to position [392, 0]
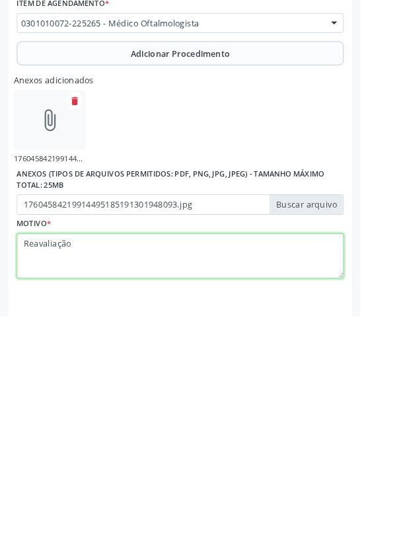
type textarea "Reavaliação"
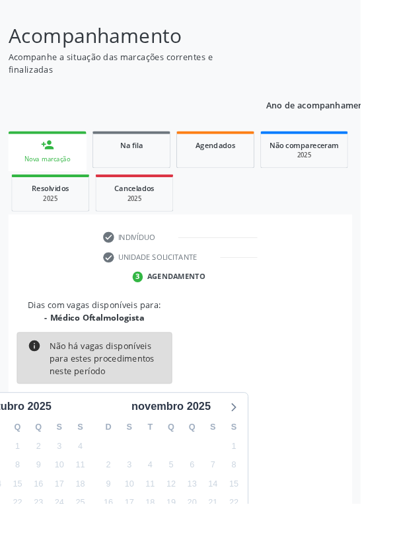
scroll to position [110, 0]
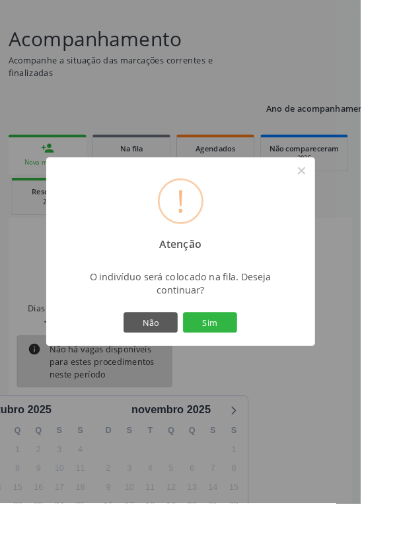
click at [260, 366] on button "Sim" at bounding box center [230, 355] width 59 height 22
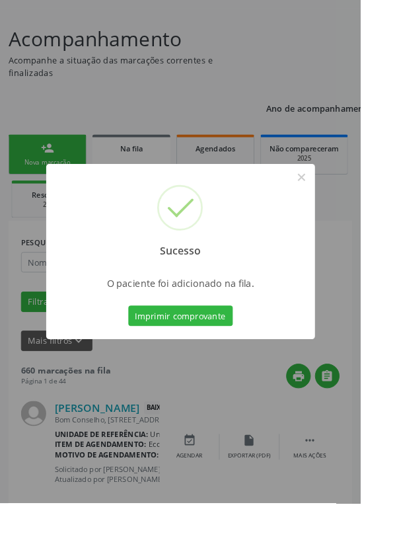
scroll to position [0, 0]
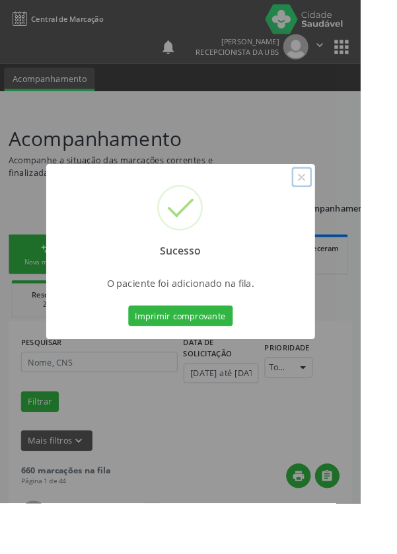
click at [344, 206] on button "×" at bounding box center [332, 195] width 22 height 22
